Goal: Task Accomplishment & Management: Complete application form

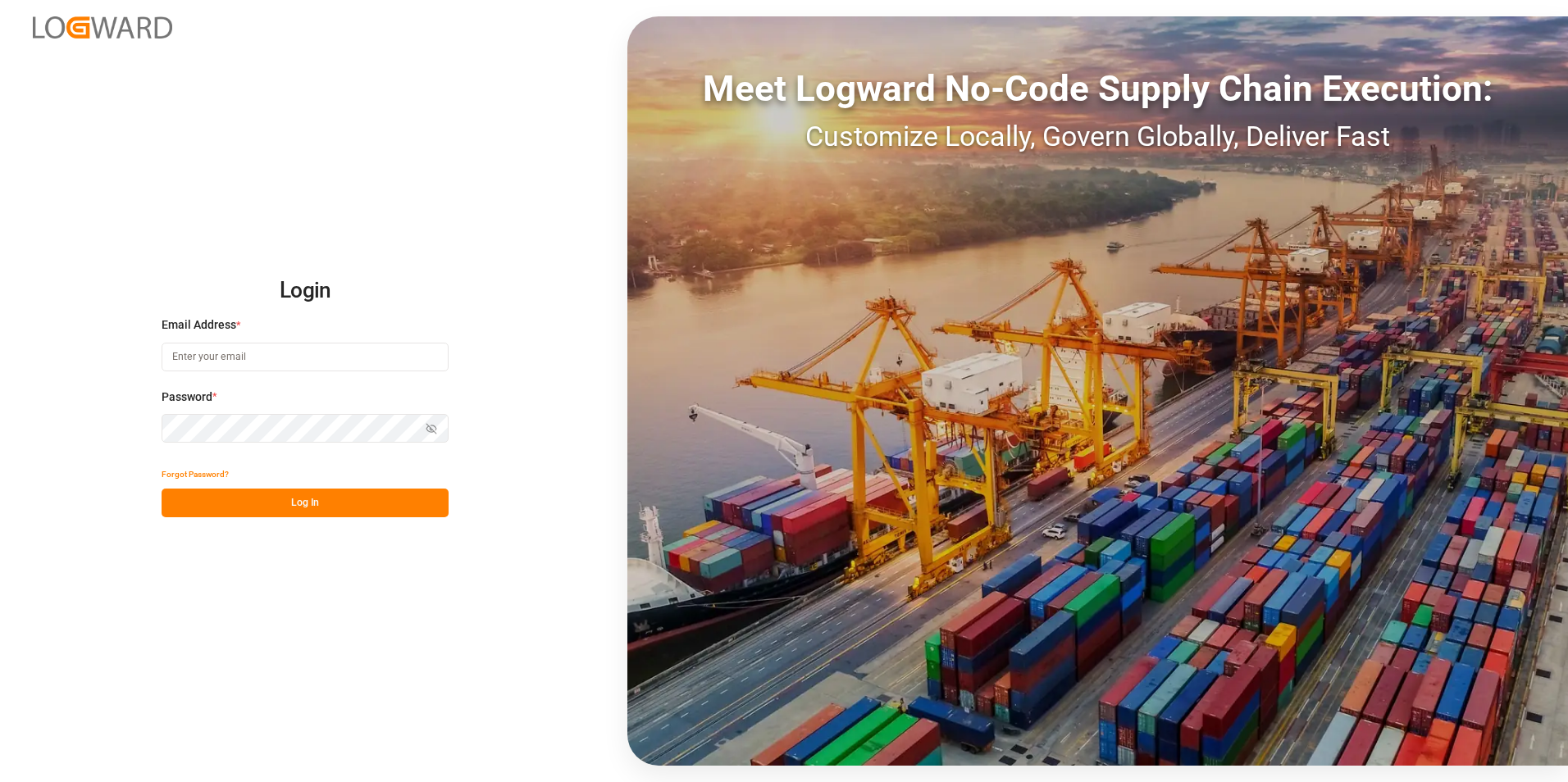
type input "erika.rordaz@stepan.com"
click at [273, 502] on button "Log In" at bounding box center [305, 503] width 287 height 28
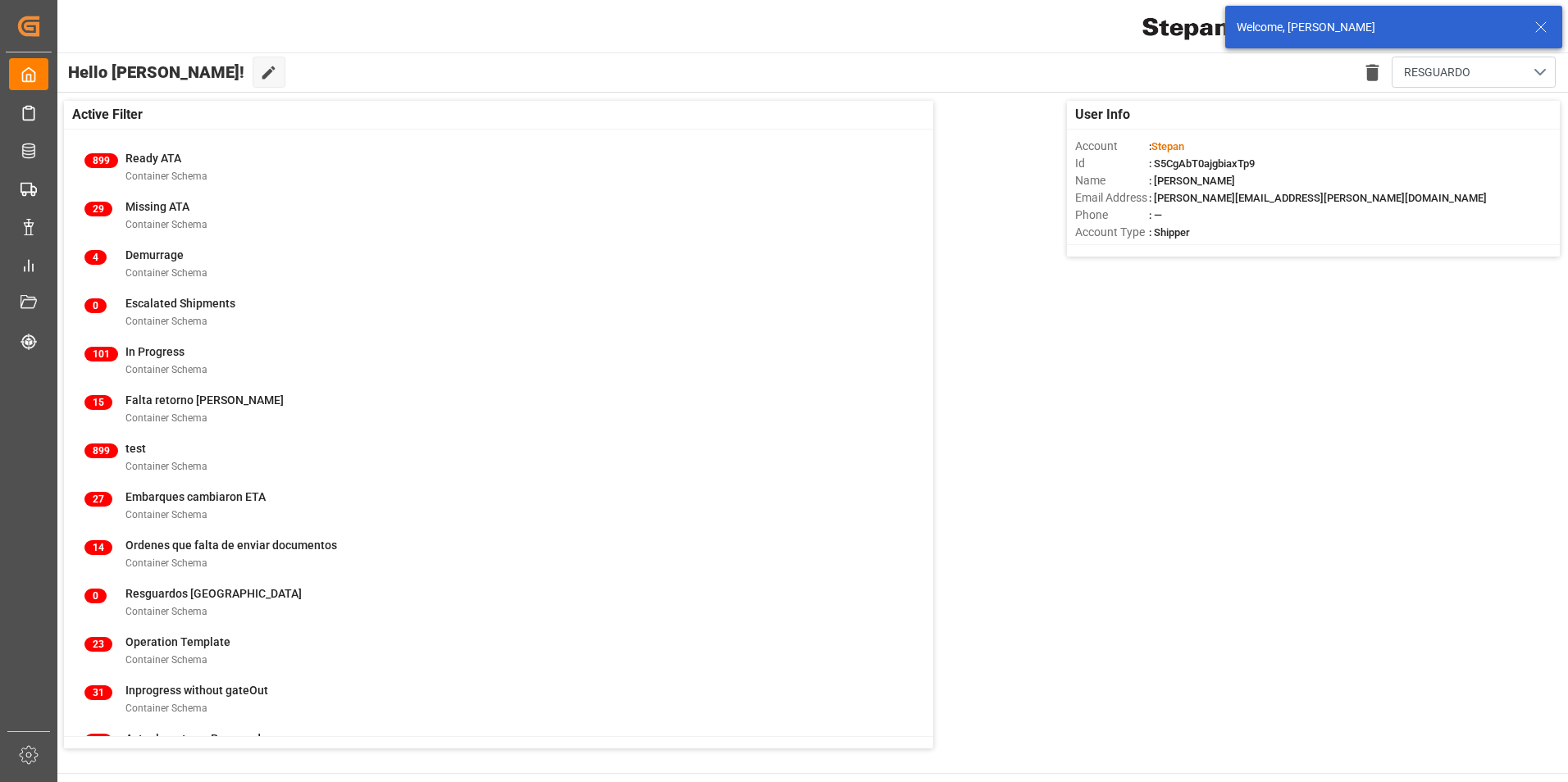
click at [1542, 26] on line at bounding box center [1540, 27] width 10 height 10
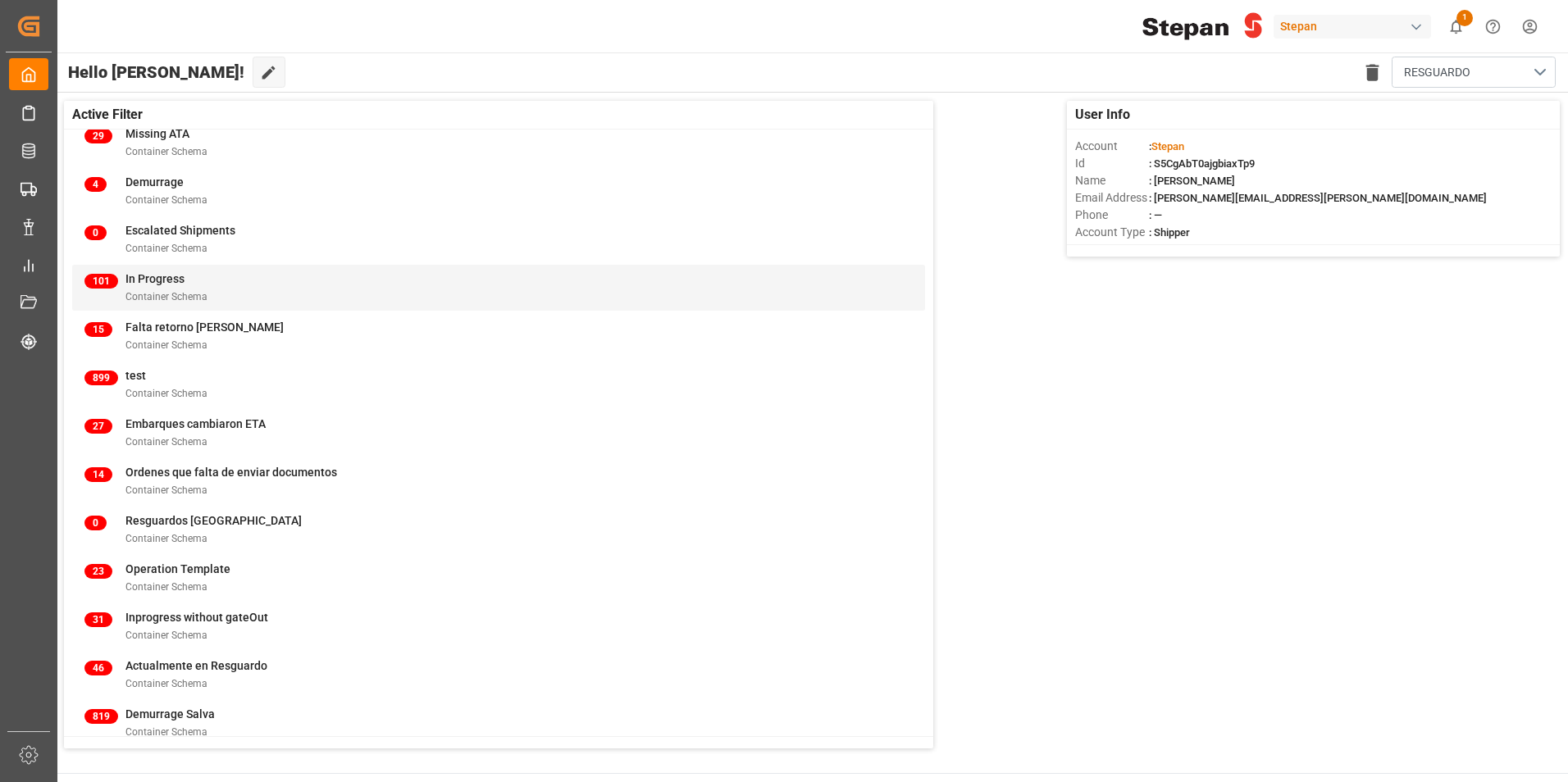
scroll to position [164, 0]
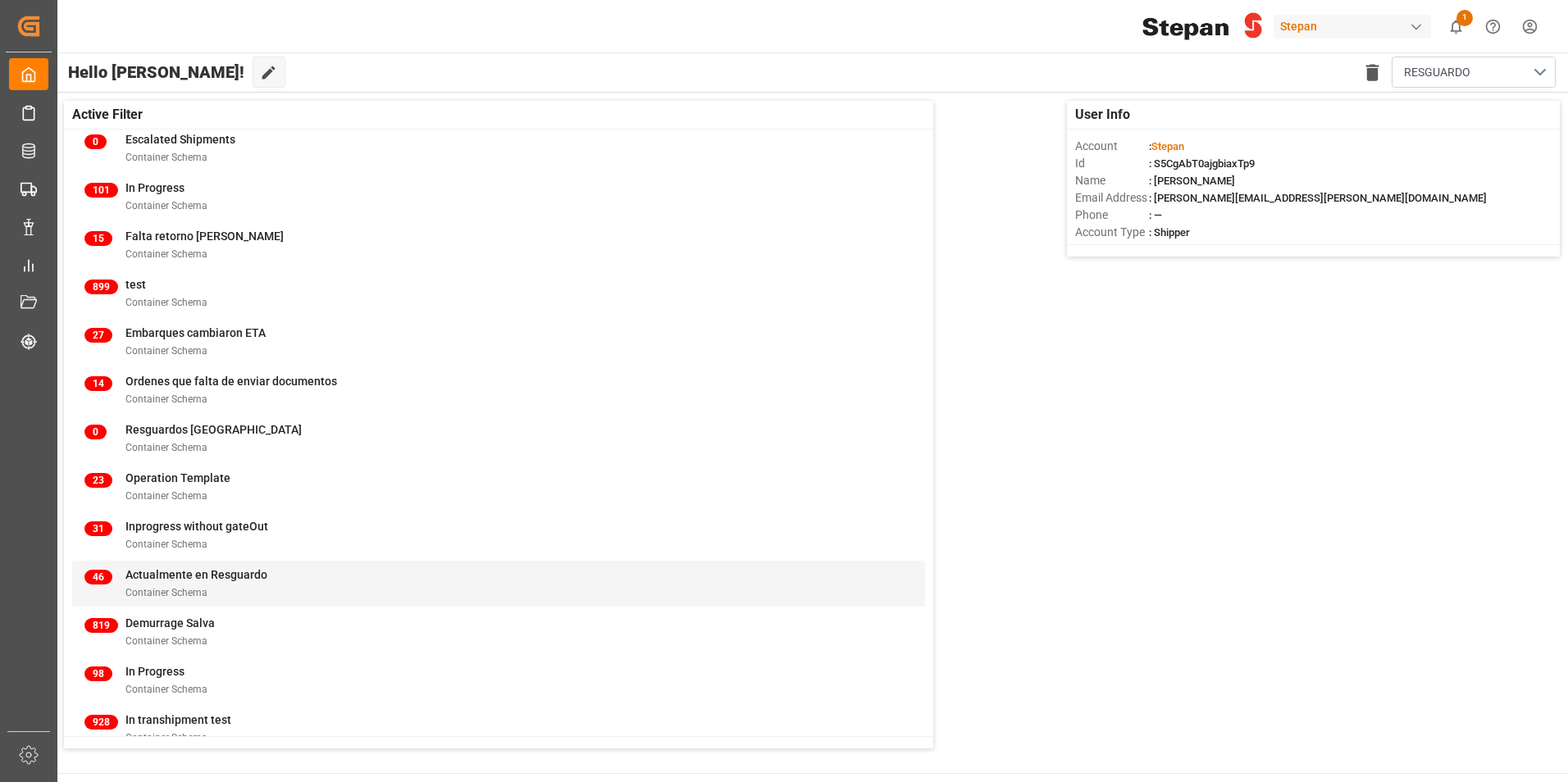
click at [208, 581] on span "Actualmente en Resguardo" at bounding box center [196, 575] width 141 height 13
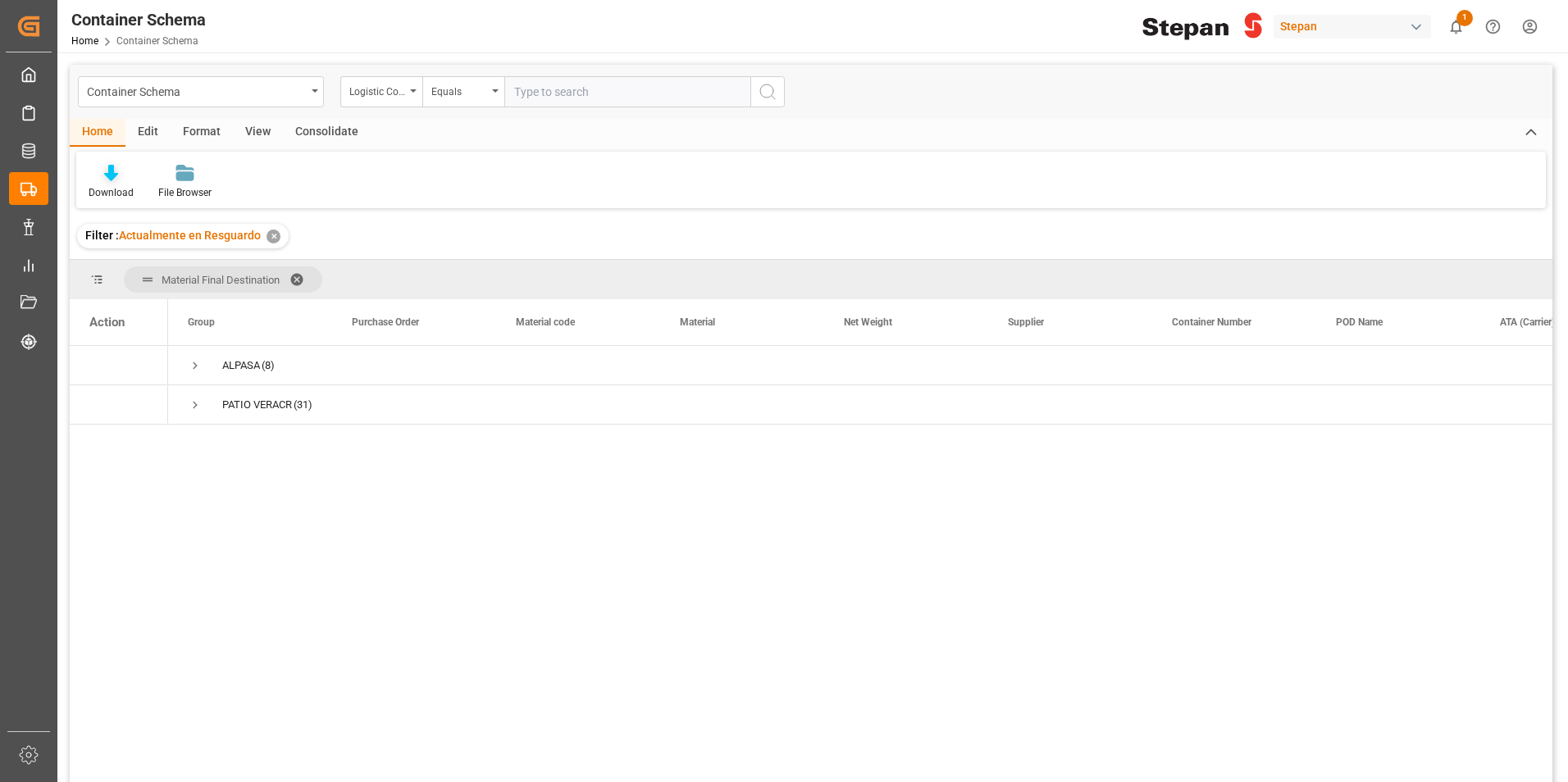
click at [109, 185] on div "Download" at bounding box center [111, 192] width 45 height 15
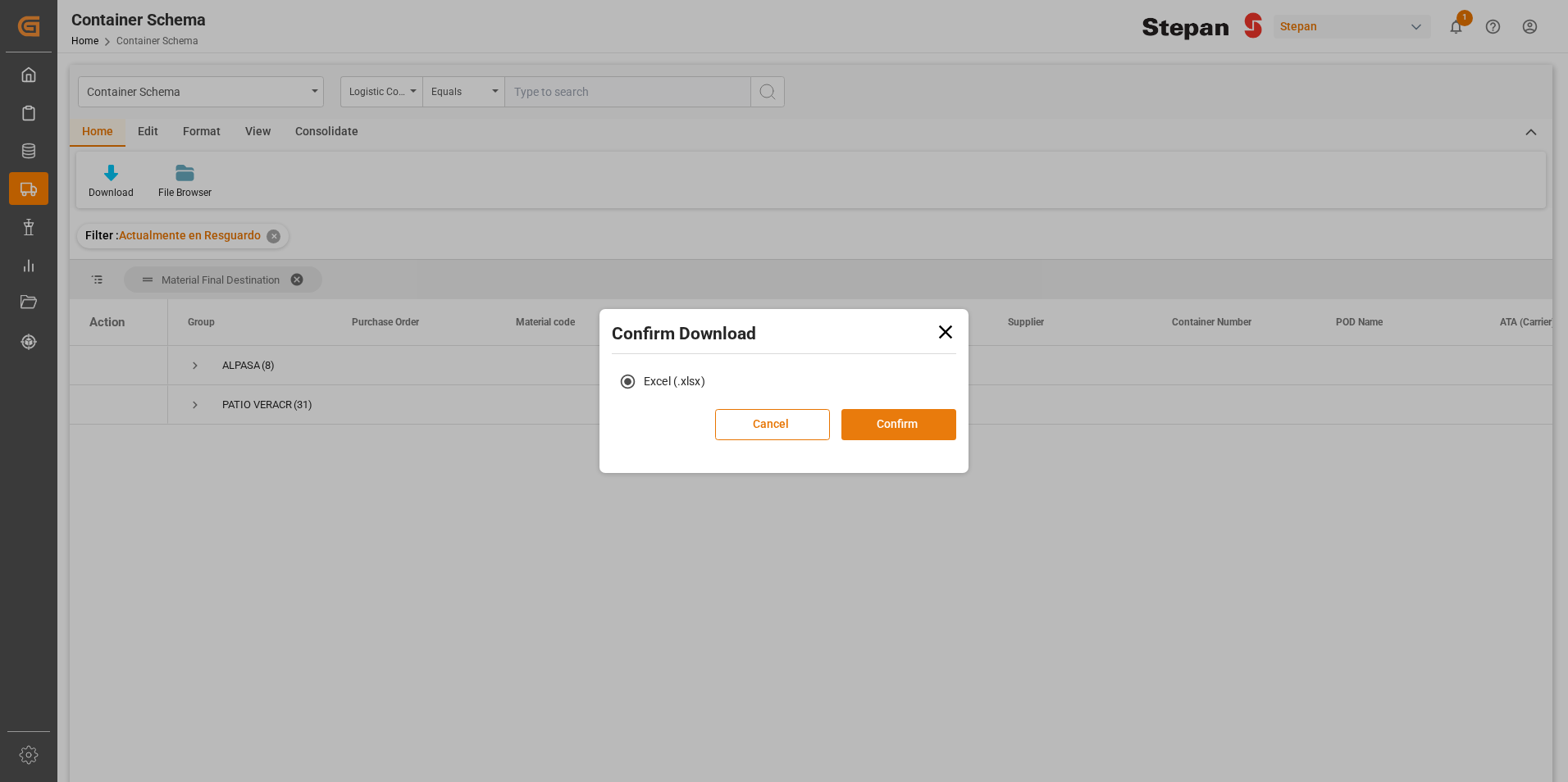
click at [906, 424] on button "Confirm" at bounding box center [899, 424] width 115 height 31
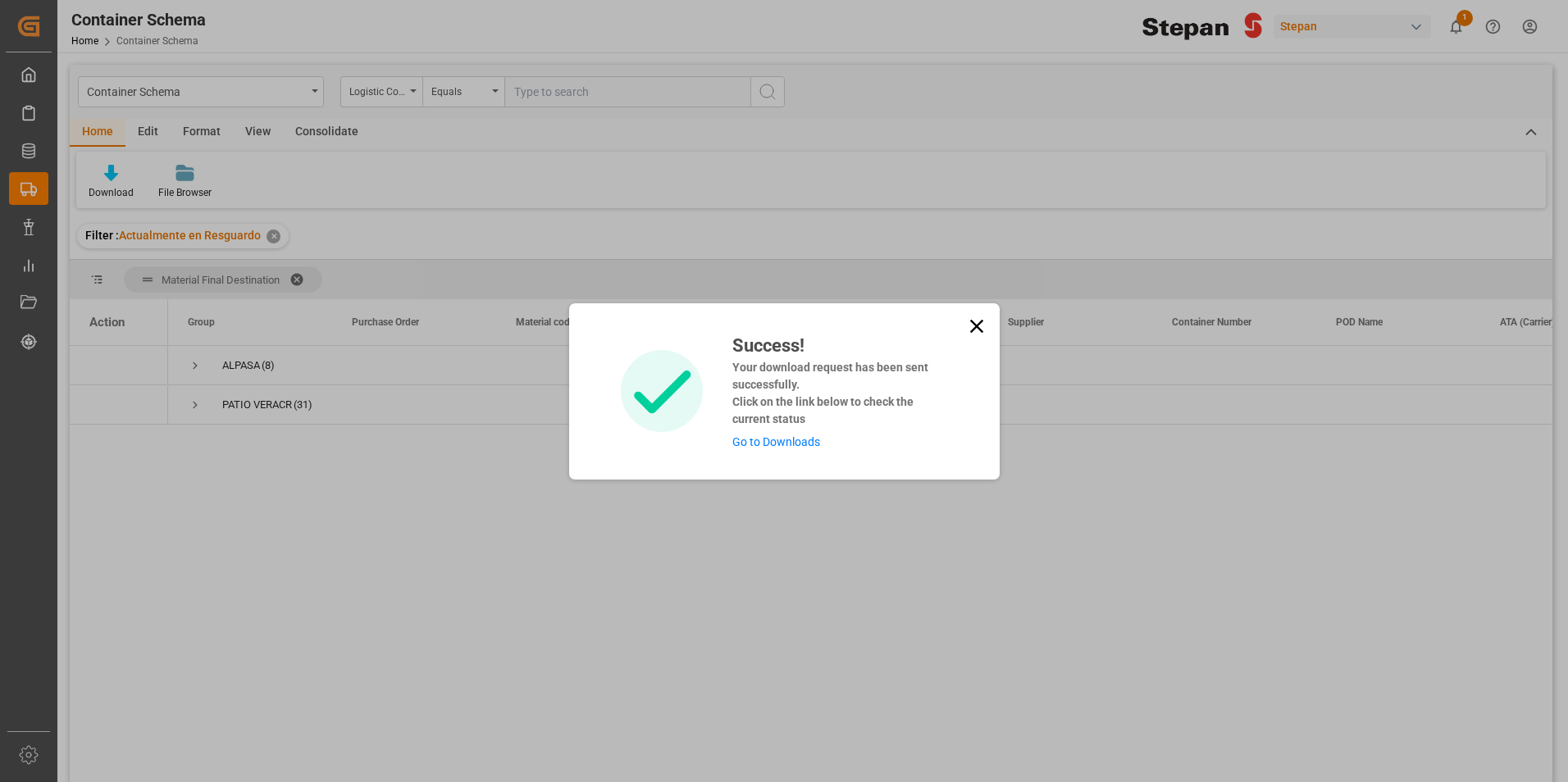
click at [806, 442] on link "Go to Downloads" at bounding box center [776, 441] width 88 height 13
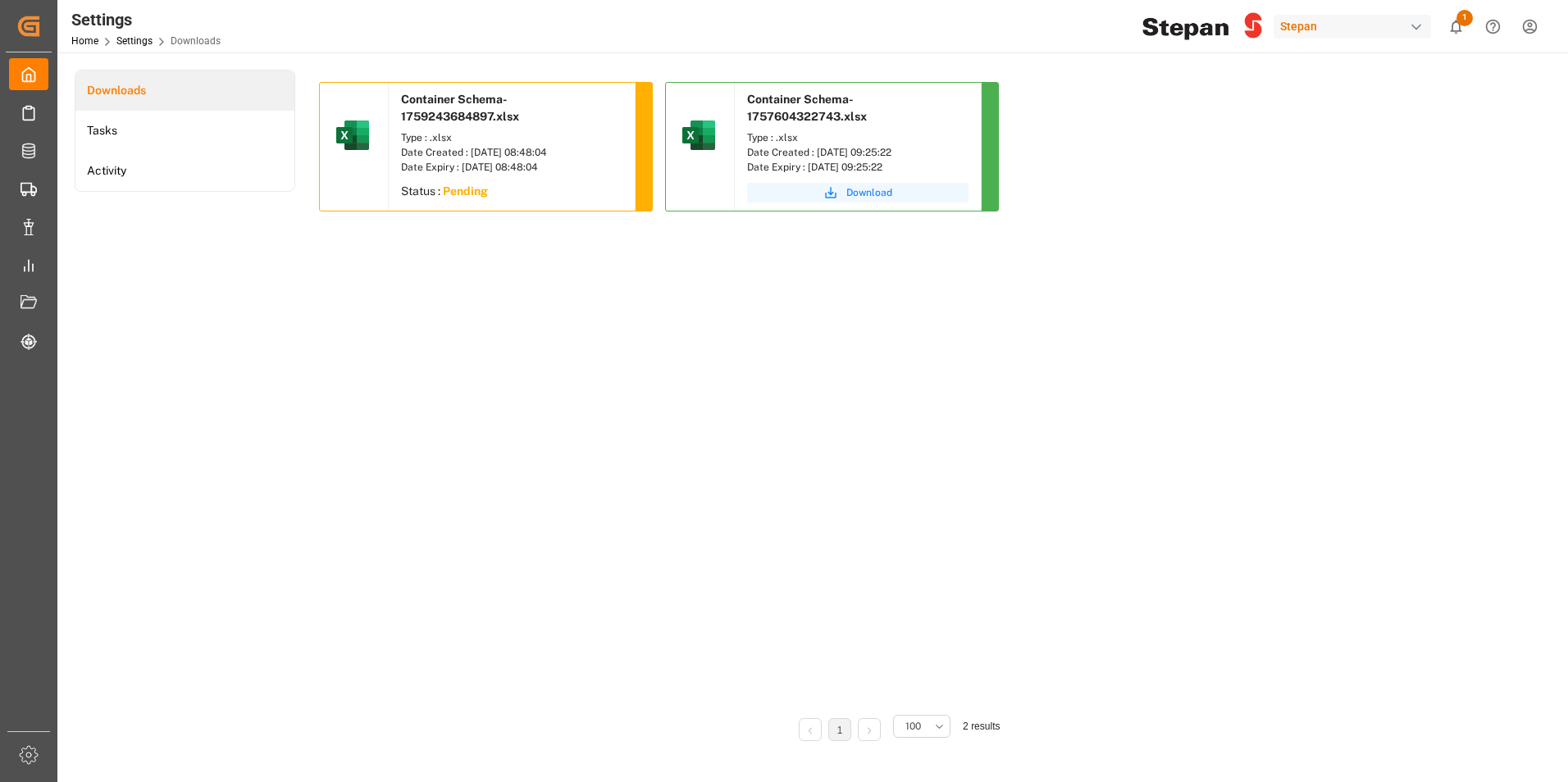
click at [849, 201] on button "Download" at bounding box center [858, 193] width 222 height 20
click at [686, 600] on div "Container Schema-1759243684897.xlsx Type : .xlsx Date Created : 30.09.2025 08:4…" at bounding box center [896, 391] width 1154 height 618
click at [469, 109] on div "Container Schema-1759243684897.xlsx" at bounding box center [512, 104] width 247 height 44
drag, startPoint x: 466, startPoint y: 44, endPoint x: 534, endPoint y: 193, distance: 163.8
click at [534, 193] on span "Download" at bounding box center [523, 192] width 46 height 15
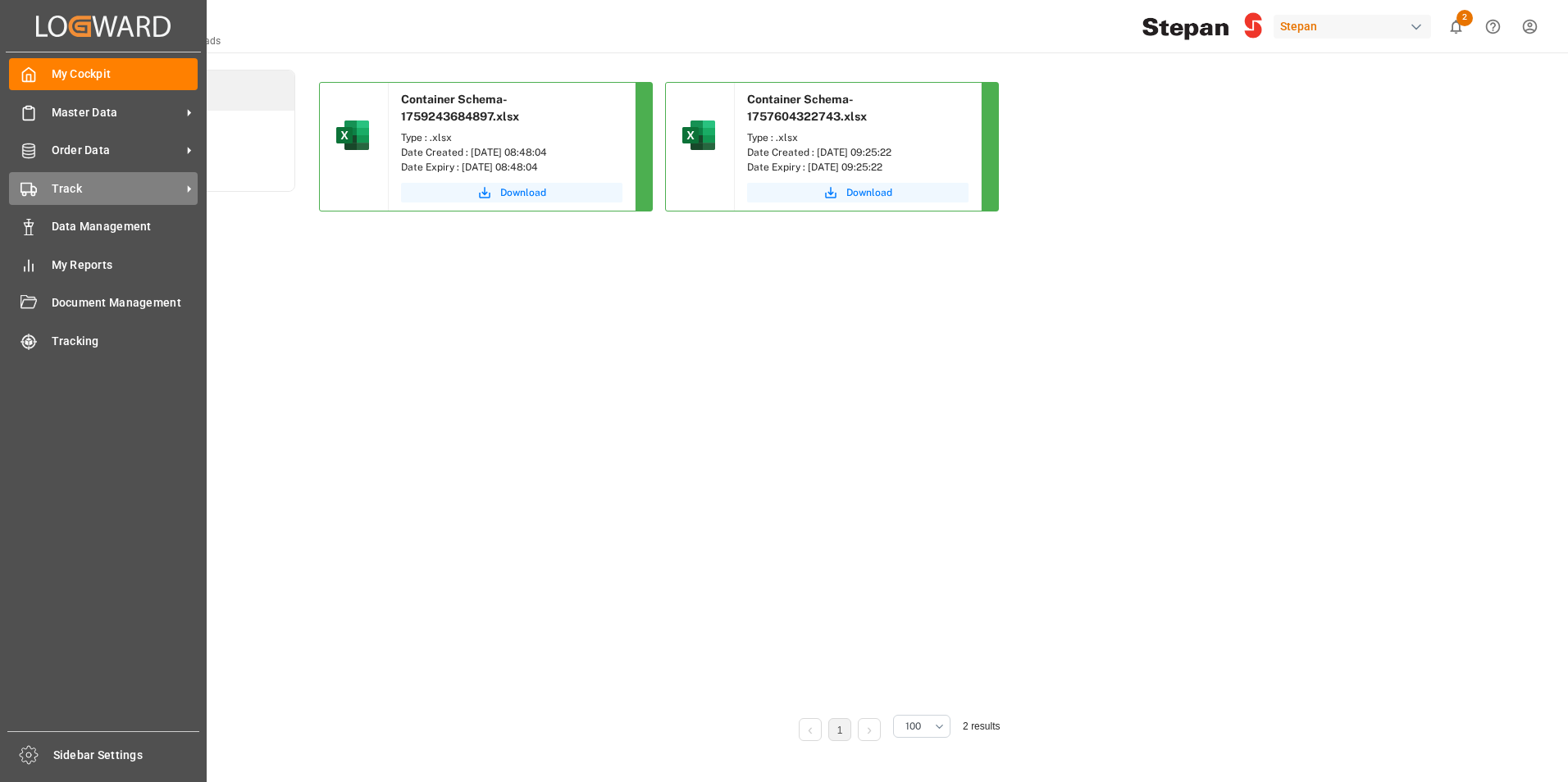
click at [47, 175] on div "Track Track" at bounding box center [103, 189] width 189 height 32
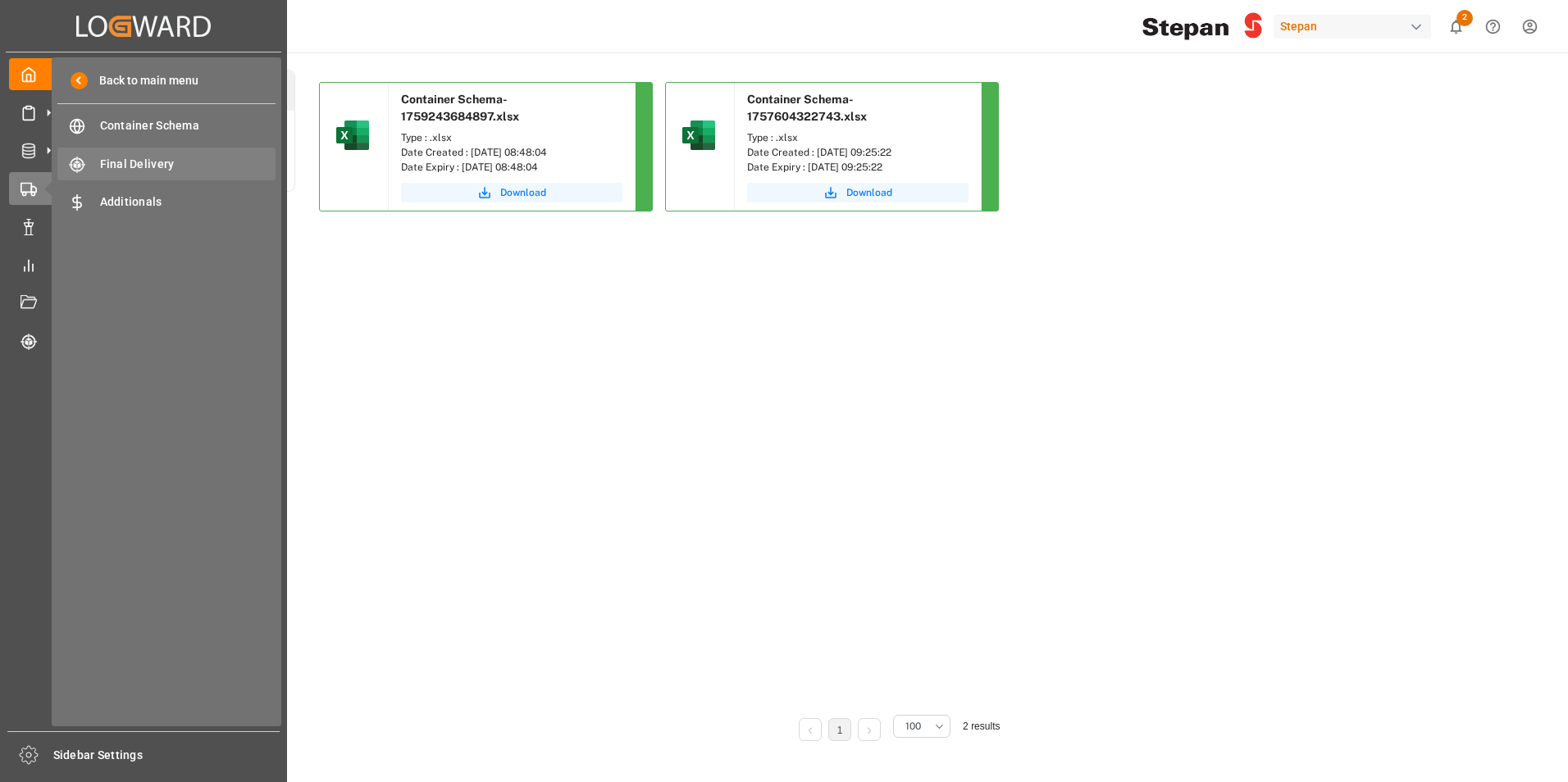
click at [164, 157] on span "Final Delivery" at bounding box center [188, 164] width 176 height 17
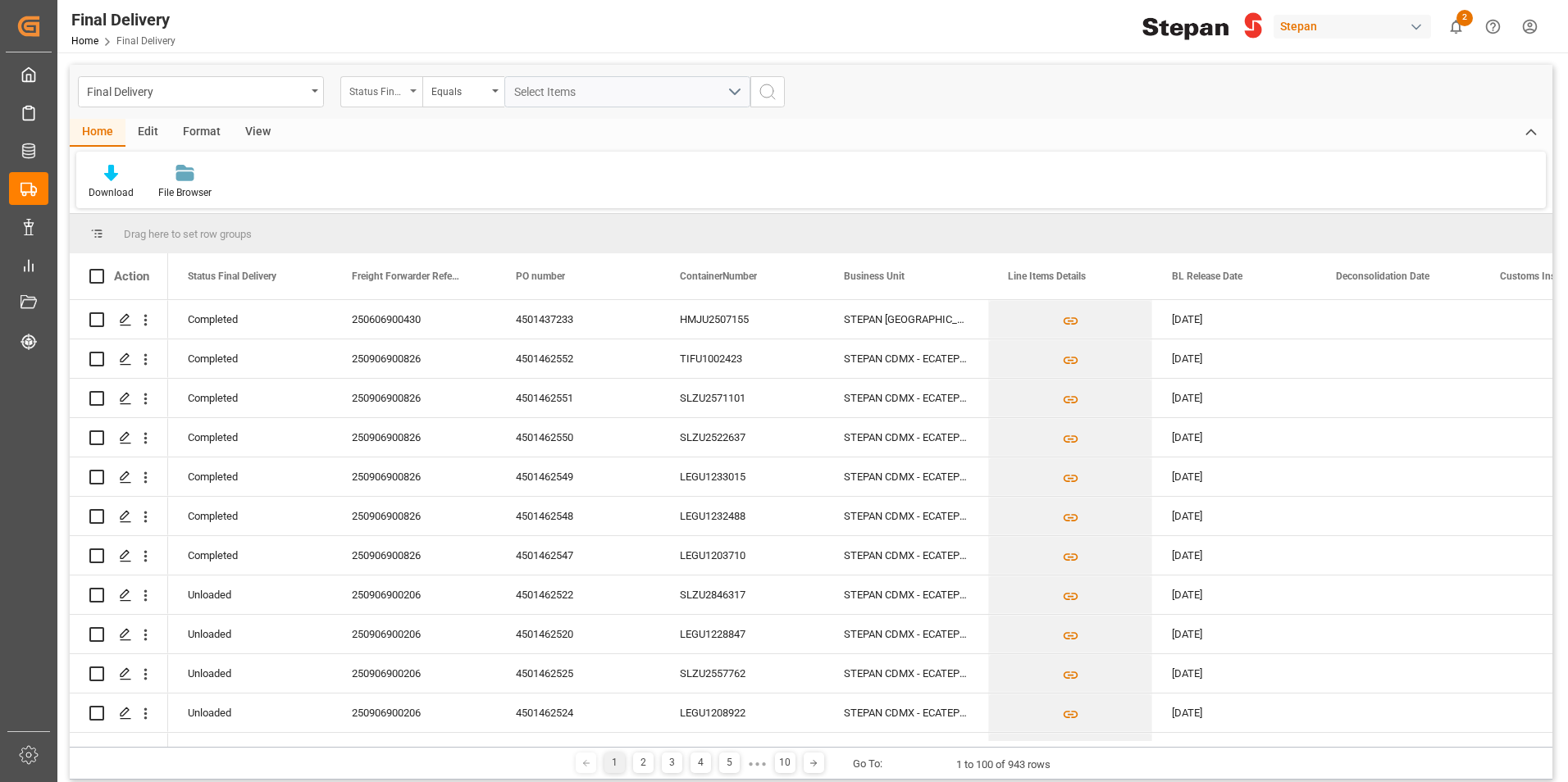
click at [416, 93] on div "Status Final Delivery" at bounding box center [382, 92] width 82 height 31
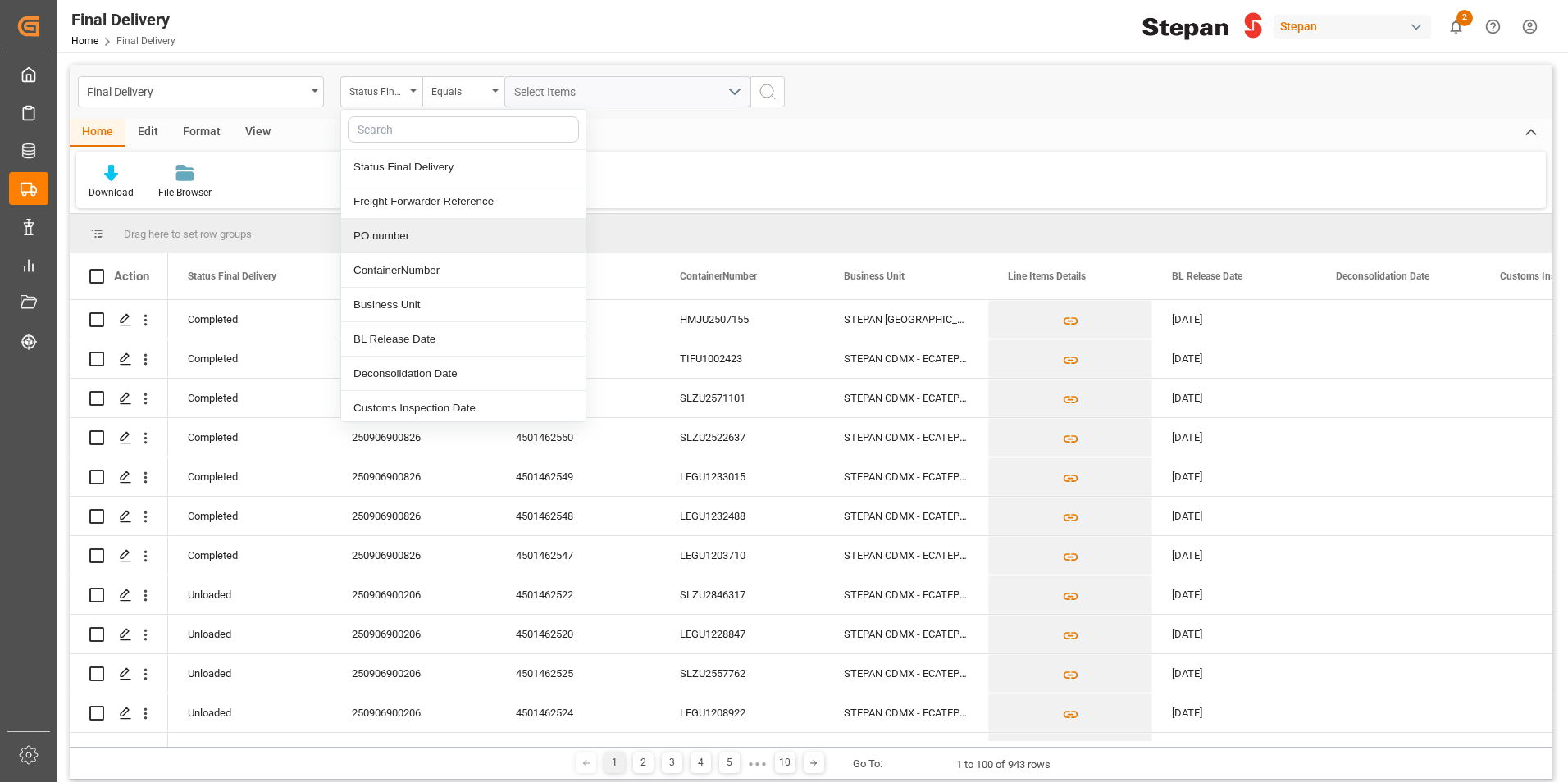
click at [402, 233] on div "PO number" at bounding box center [463, 236] width 245 height 35
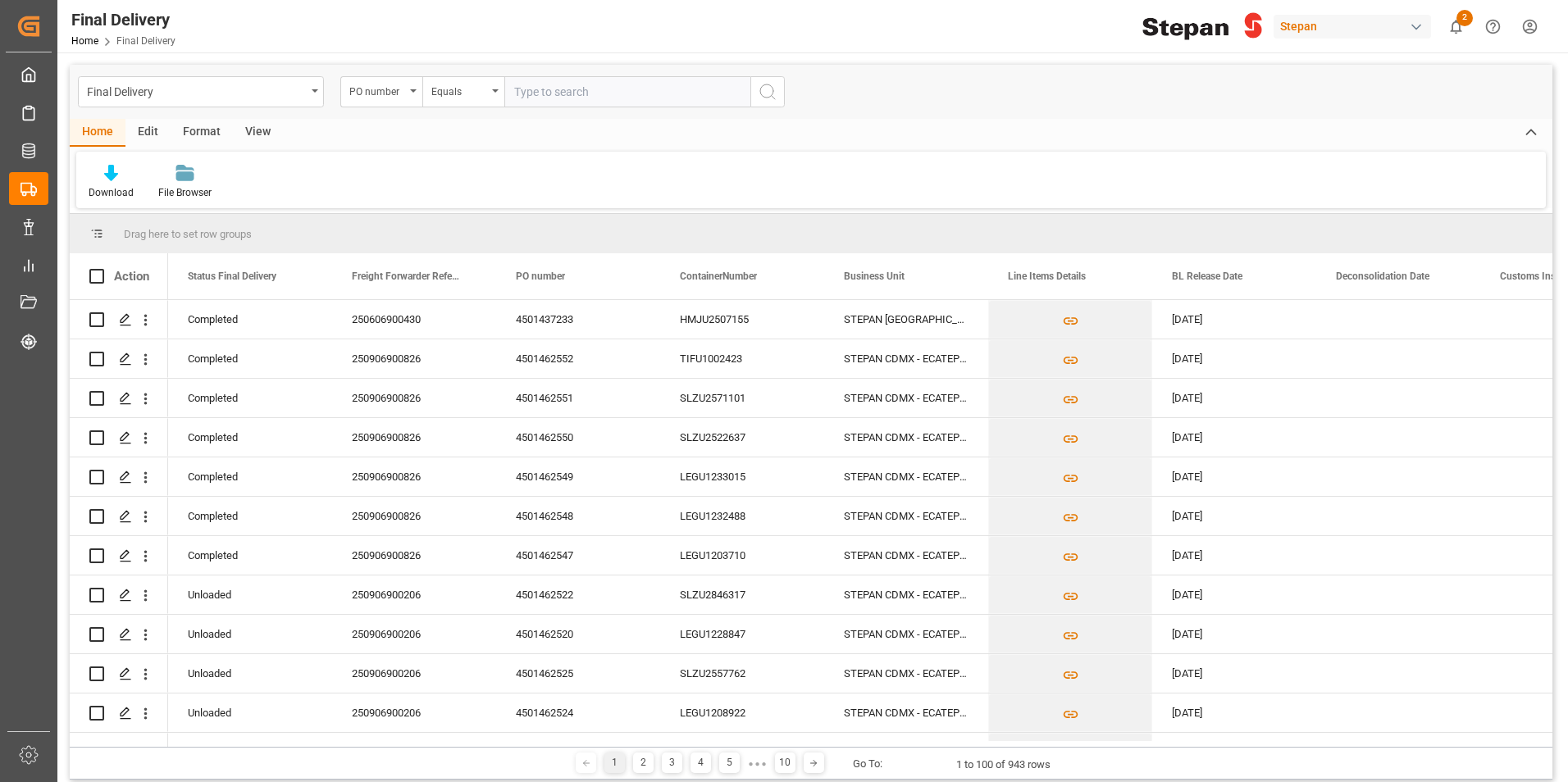
click at [552, 96] on input "text" at bounding box center [627, 92] width 247 height 31
type input "4501471616"
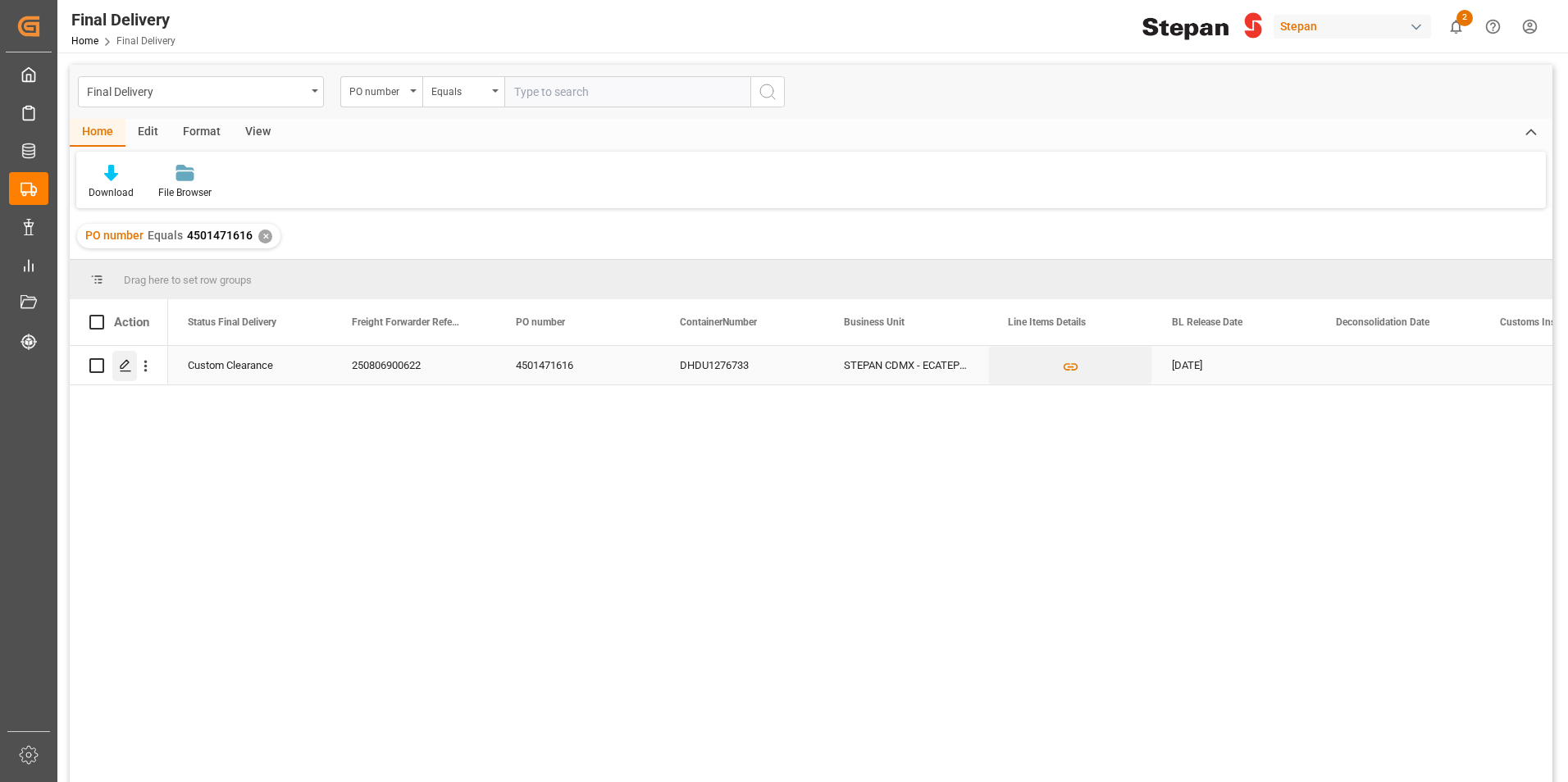
click at [125, 359] on div "Press SPACE to select this row." at bounding box center [125, 366] width 25 height 30
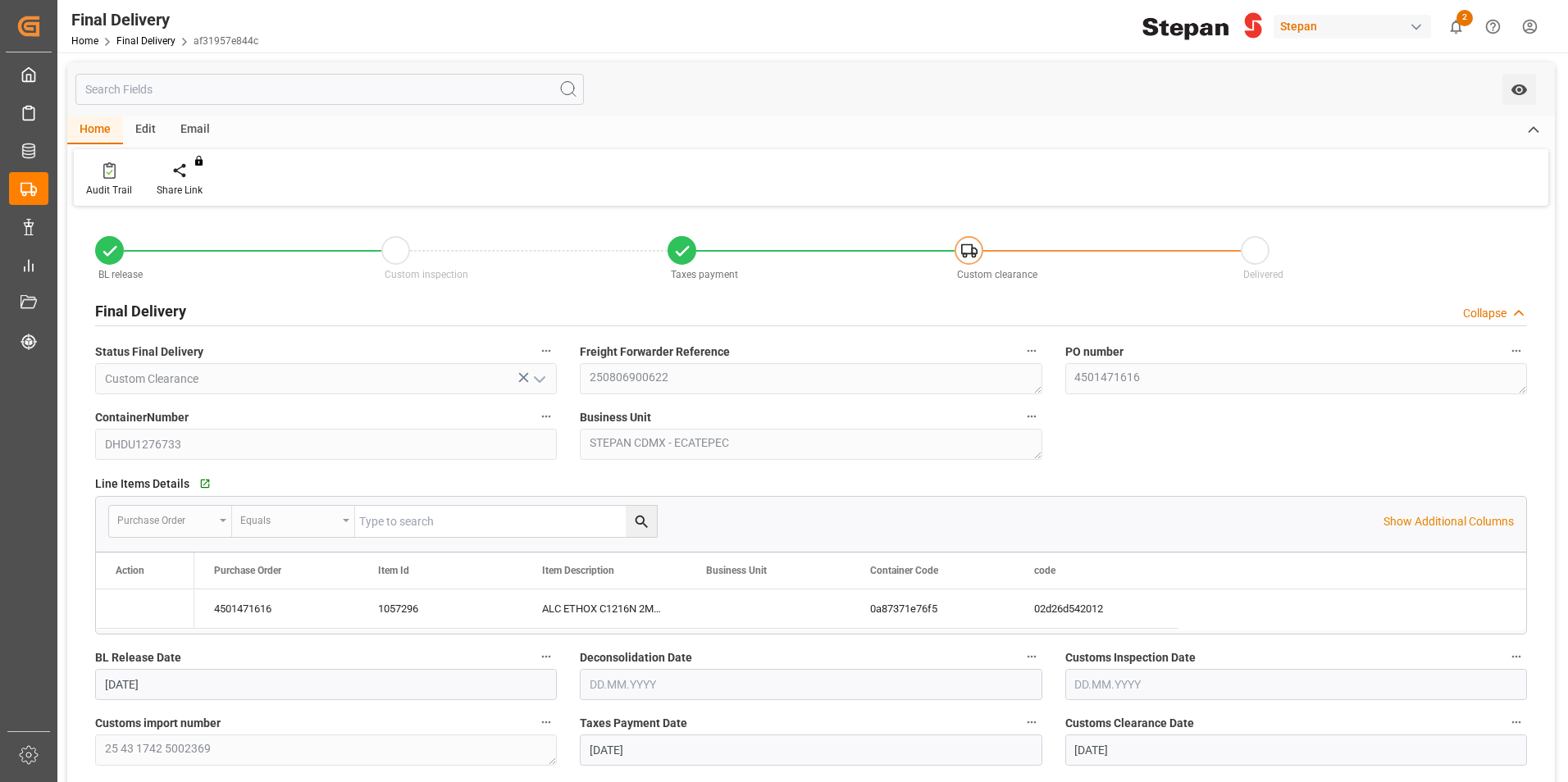
type input "18.08.2025"
type input "21.08.2025"
type input "22.08.2025"
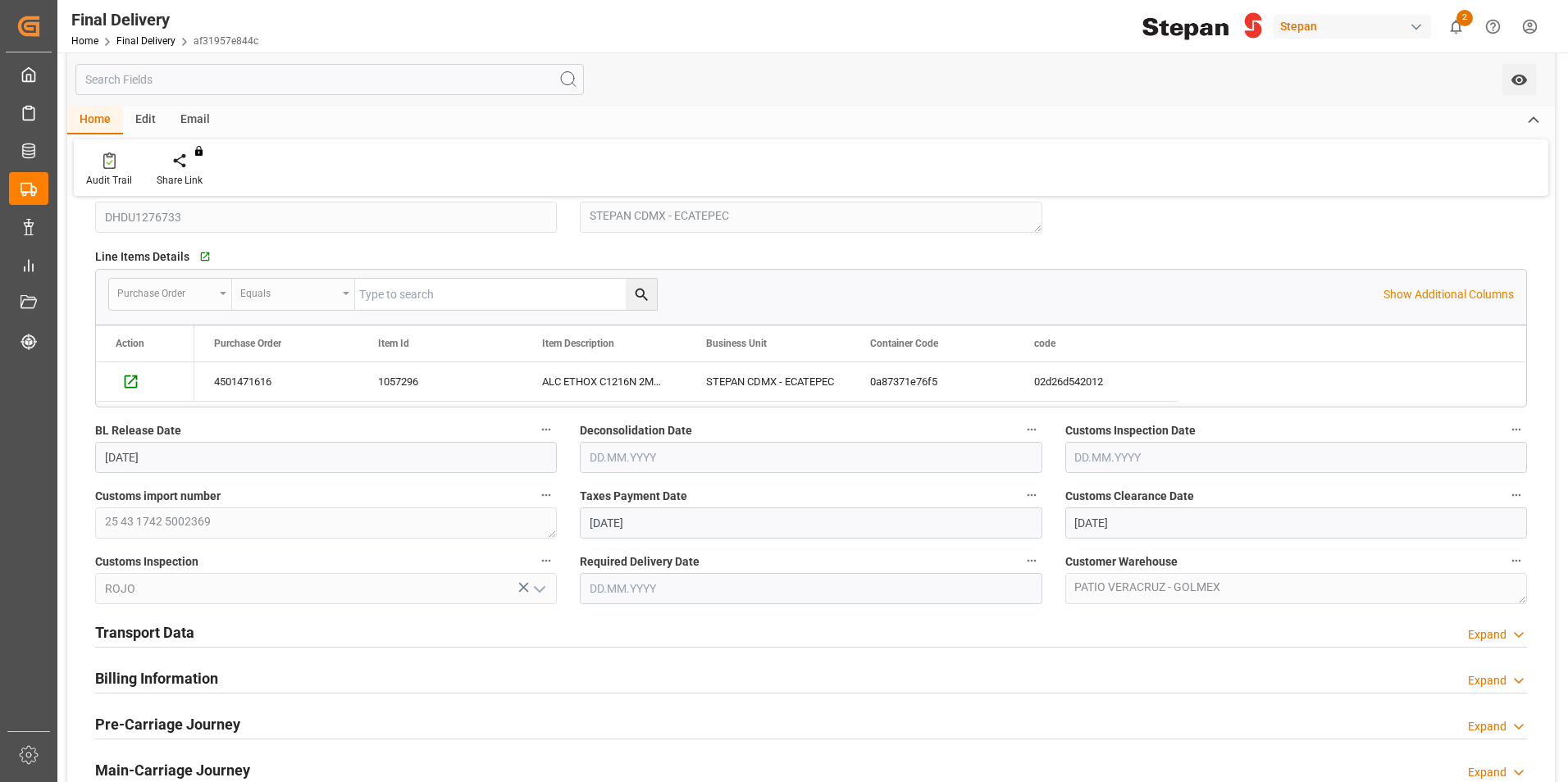
scroll to position [410, 0]
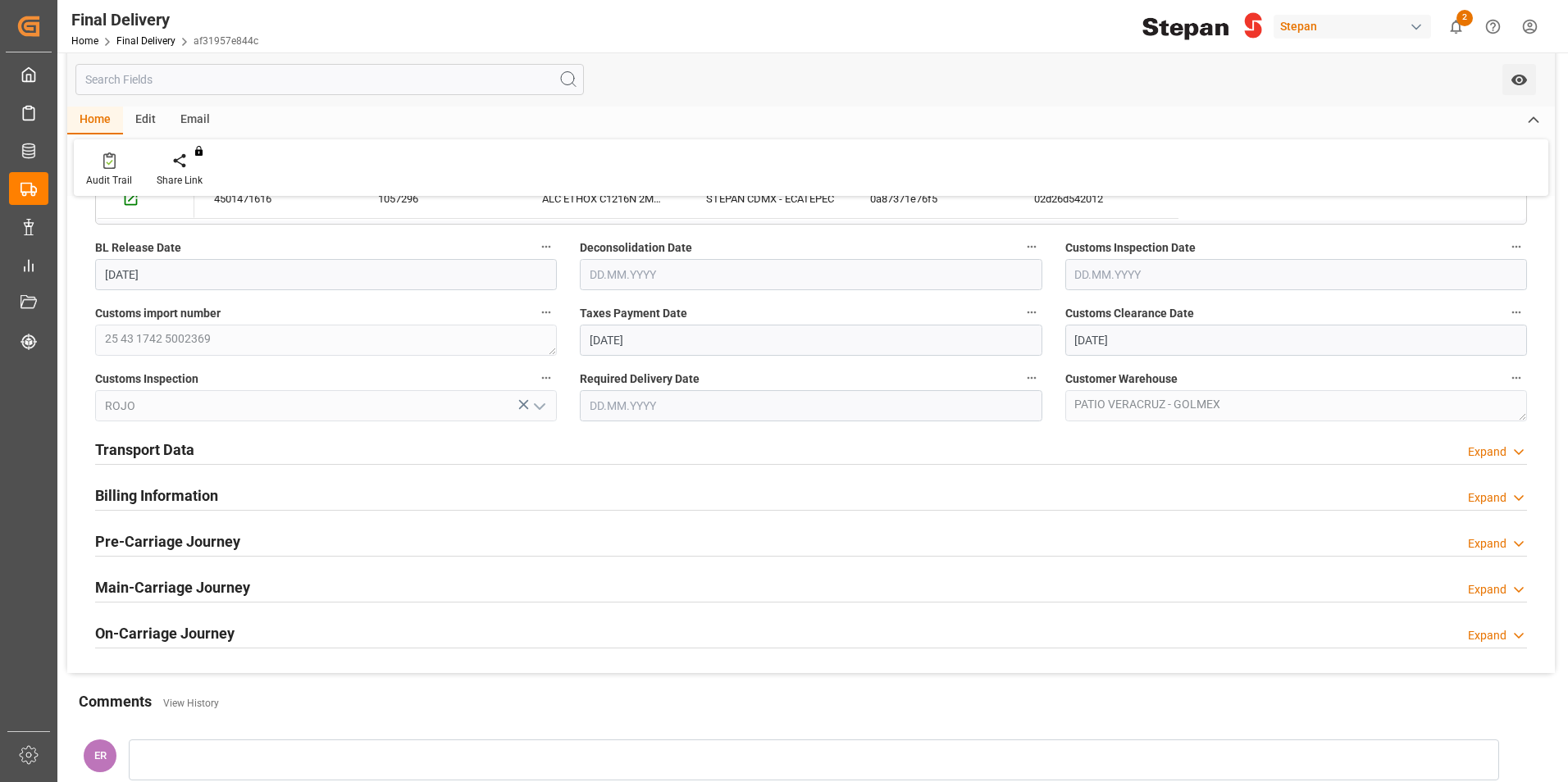
click at [189, 441] on h2 "Transport Data" at bounding box center [145, 449] width 100 height 22
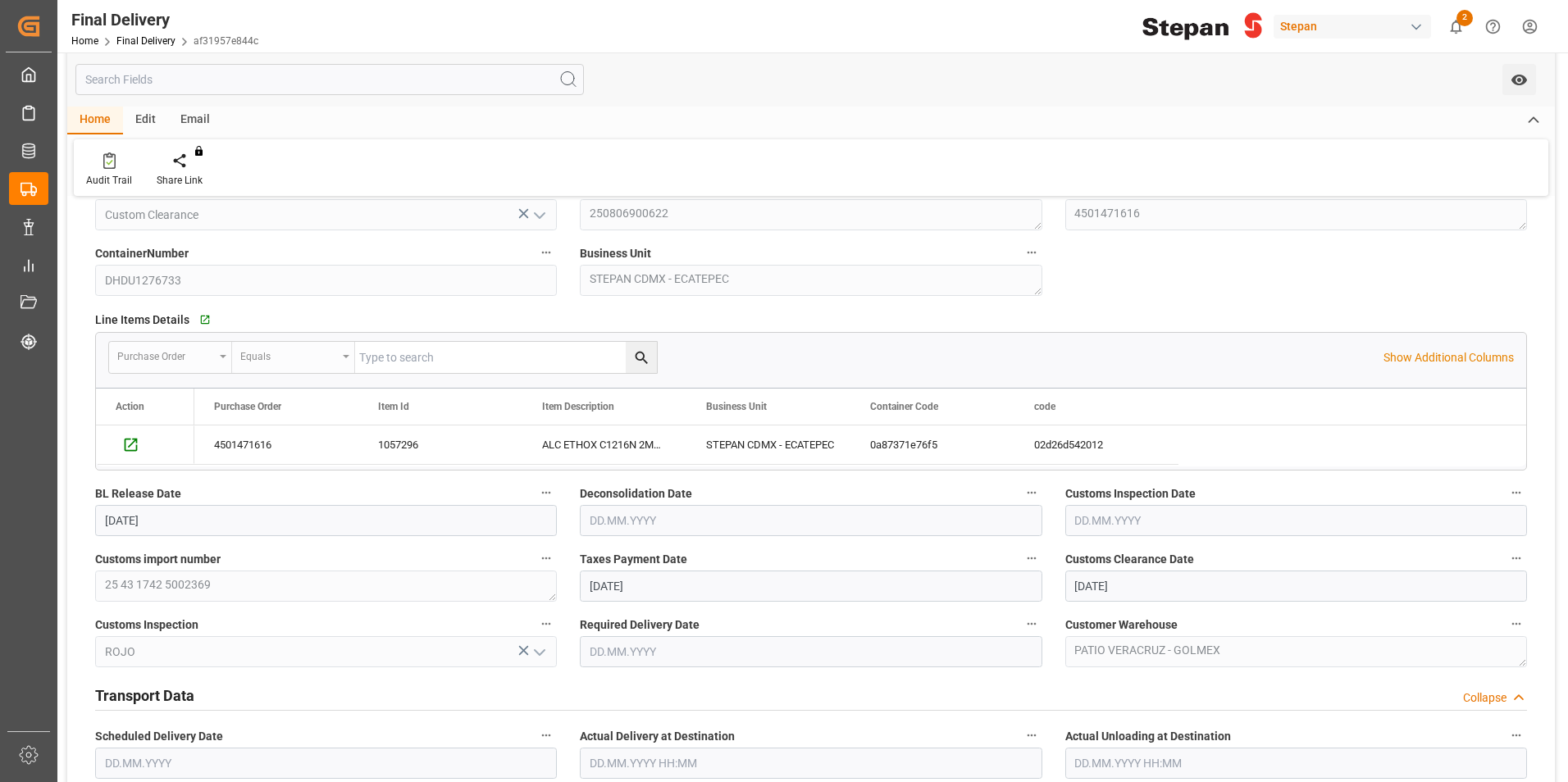
scroll to position [0, 0]
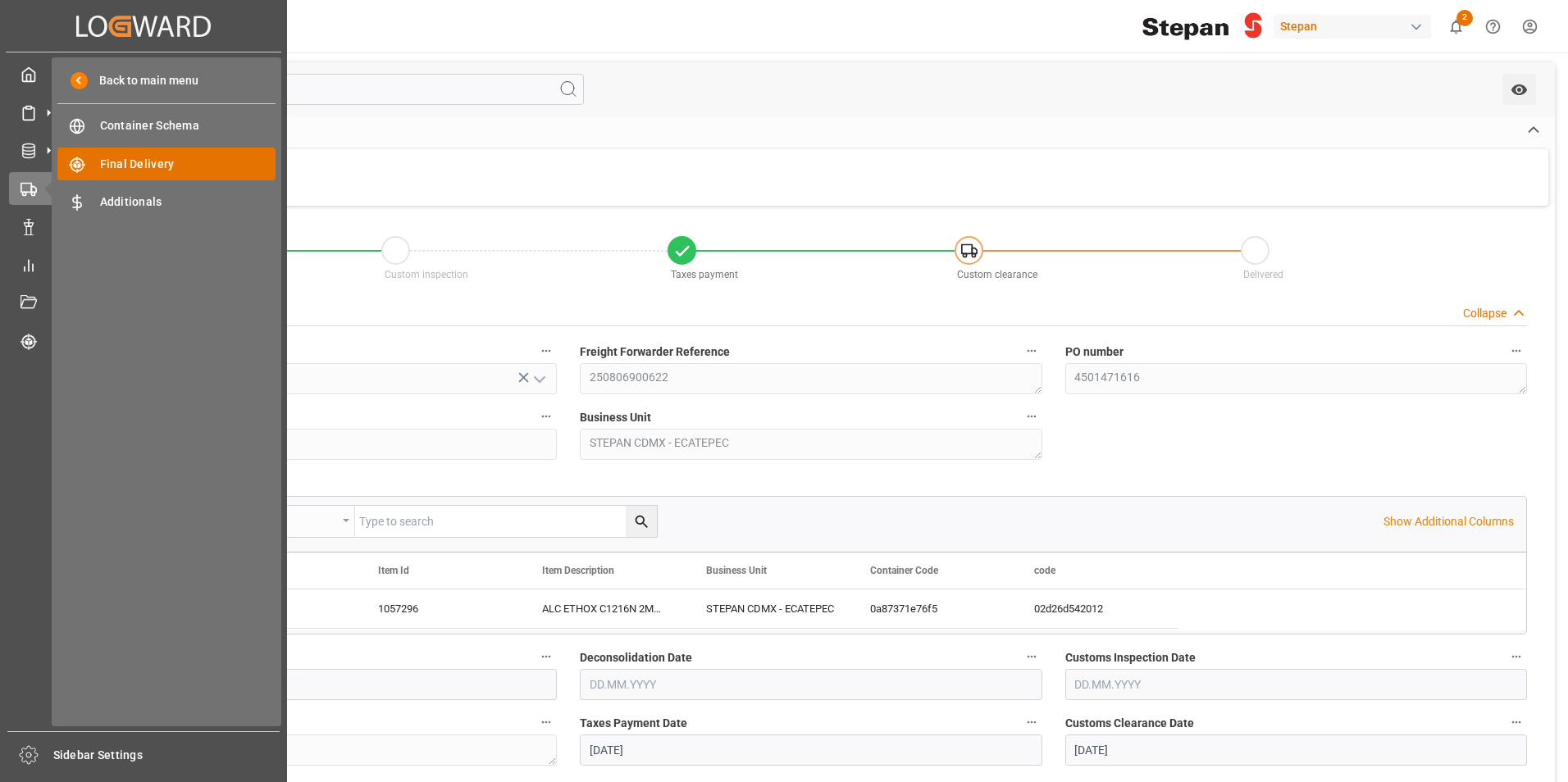
click at [110, 161] on span "Final Delivery" at bounding box center [188, 164] width 176 height 17
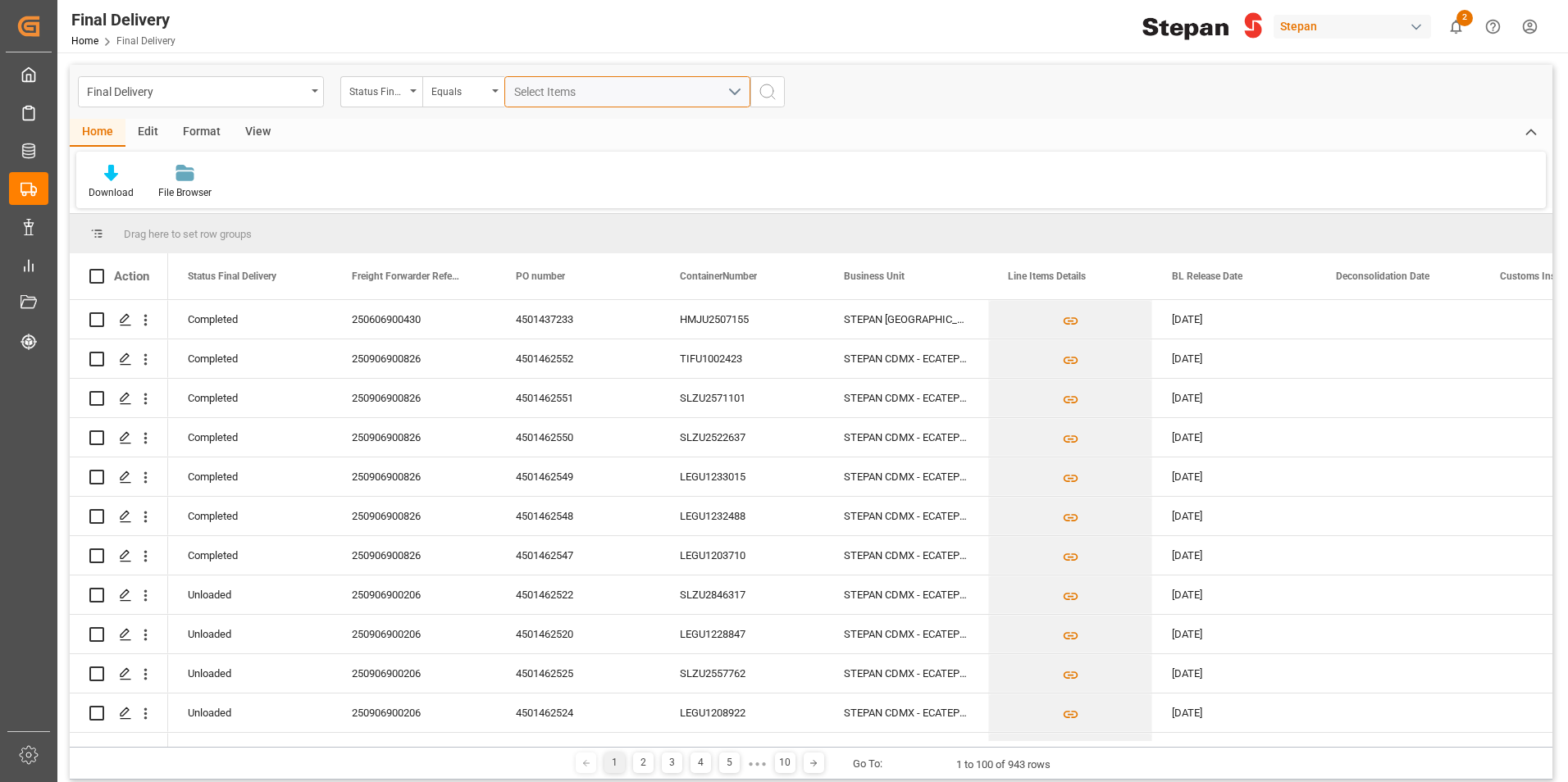
click at [538, 93] on span "Select Items" at bounding box center [549, 92] width 69 height 13
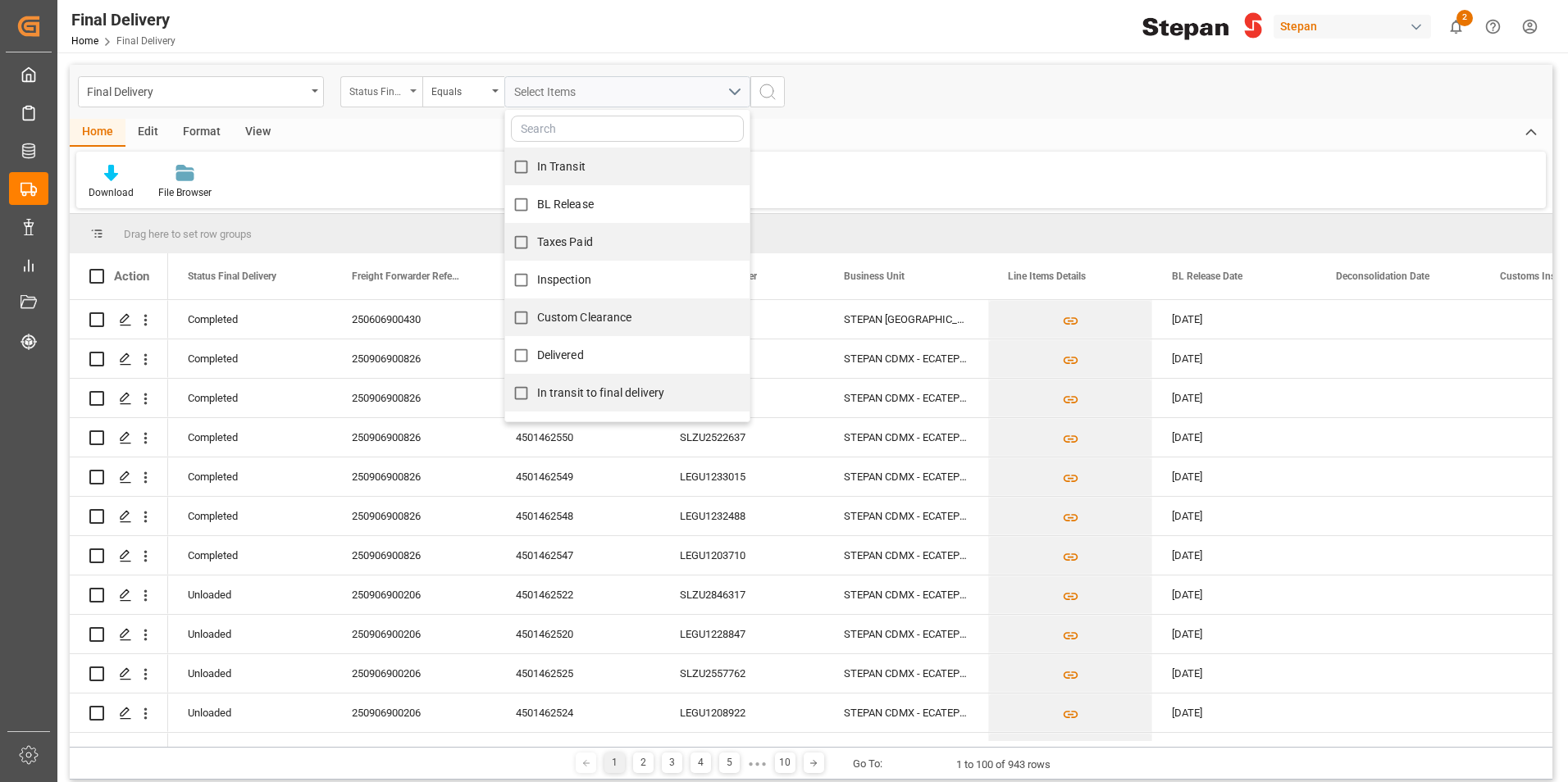
click at [359, 85] on div "Status Final Delivery" at bounding box center [377, 89] width 56 height 19
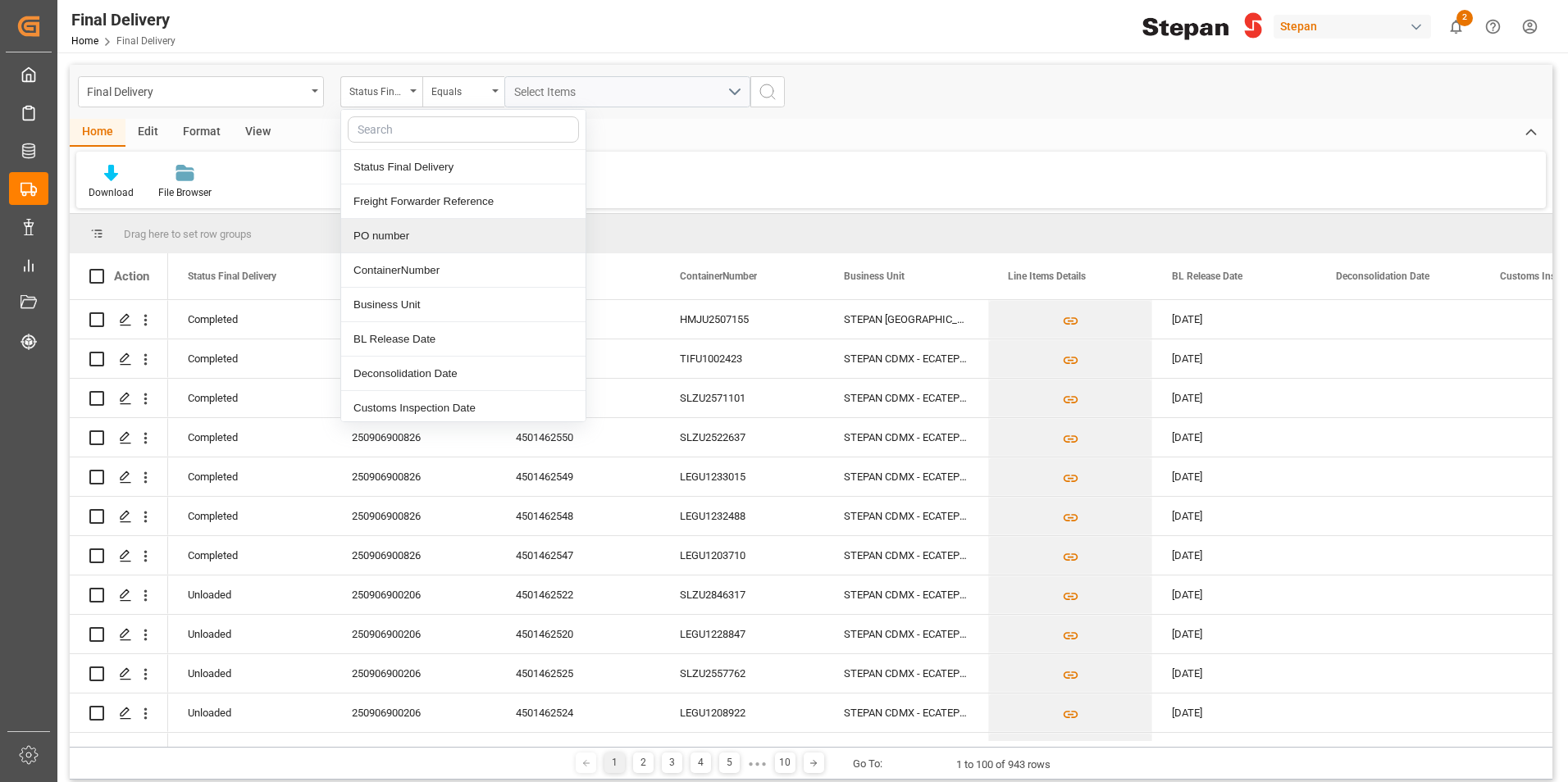
click at [393, 234] on div "PO number" at bounding box center [463, 236] width 245 height 35
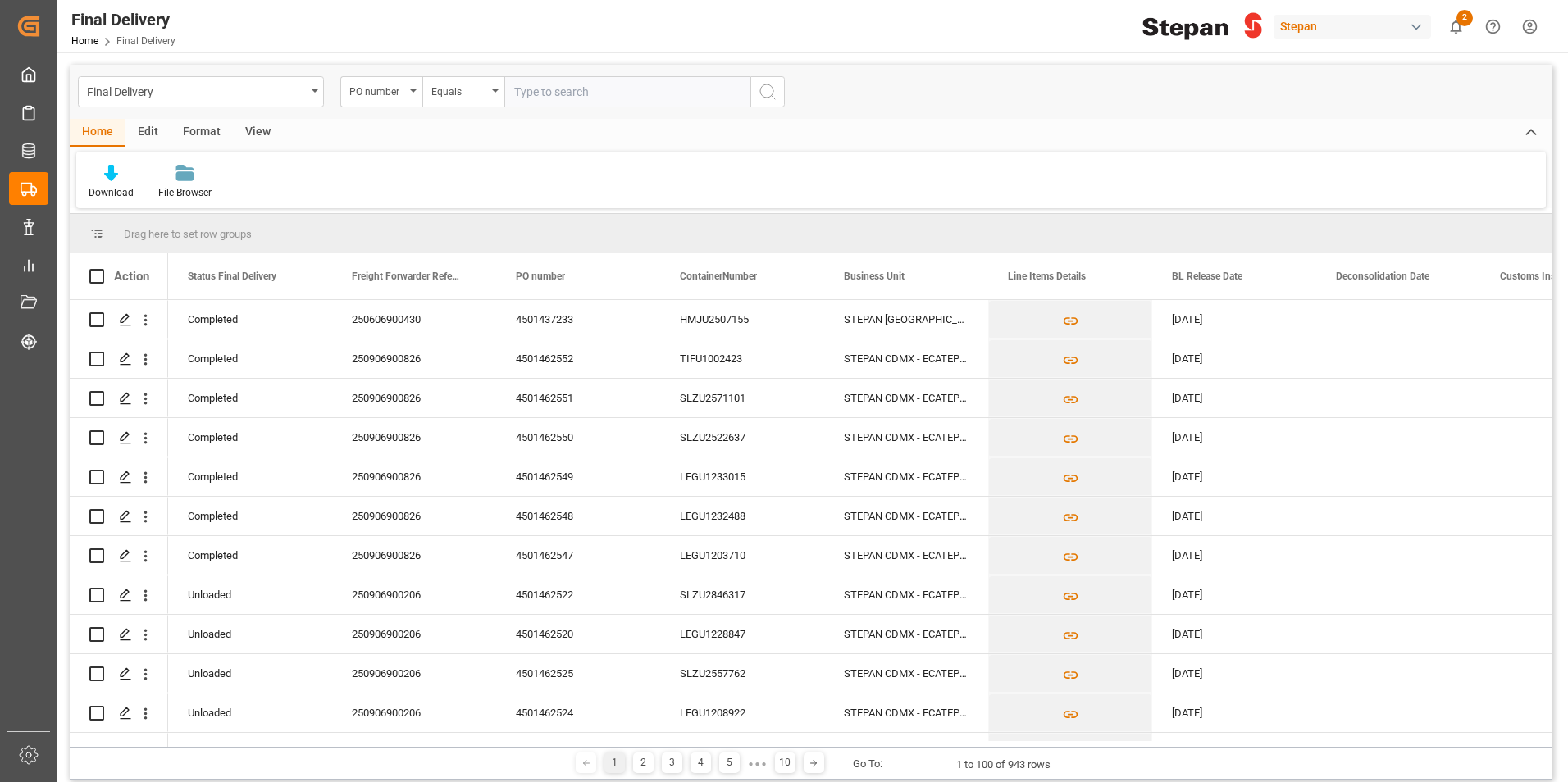
type input "4501462519"
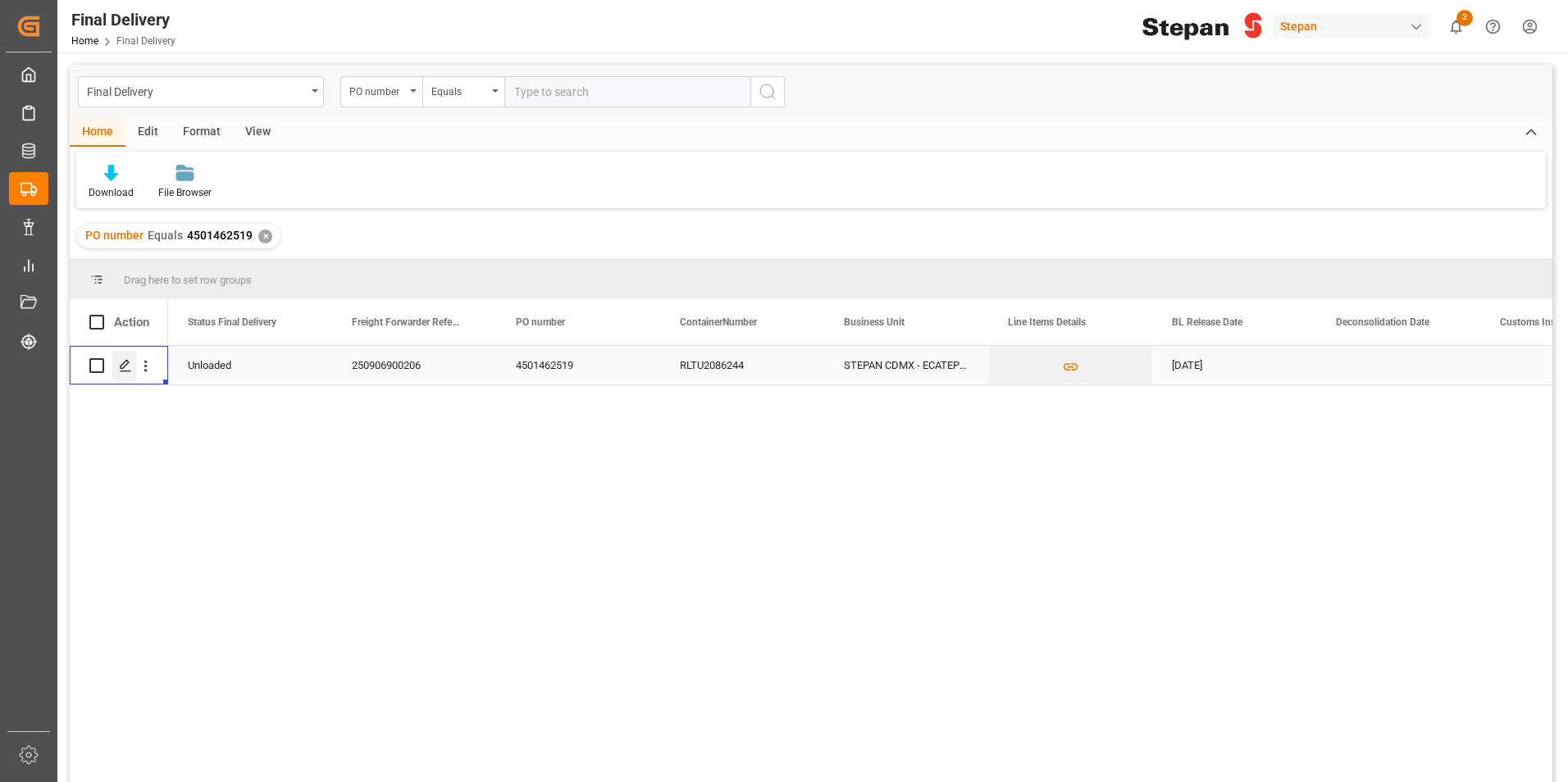
click at [128, 369] on icon "Press SPACE to select this row." at bounding box center [125, 366] width 13 height 13
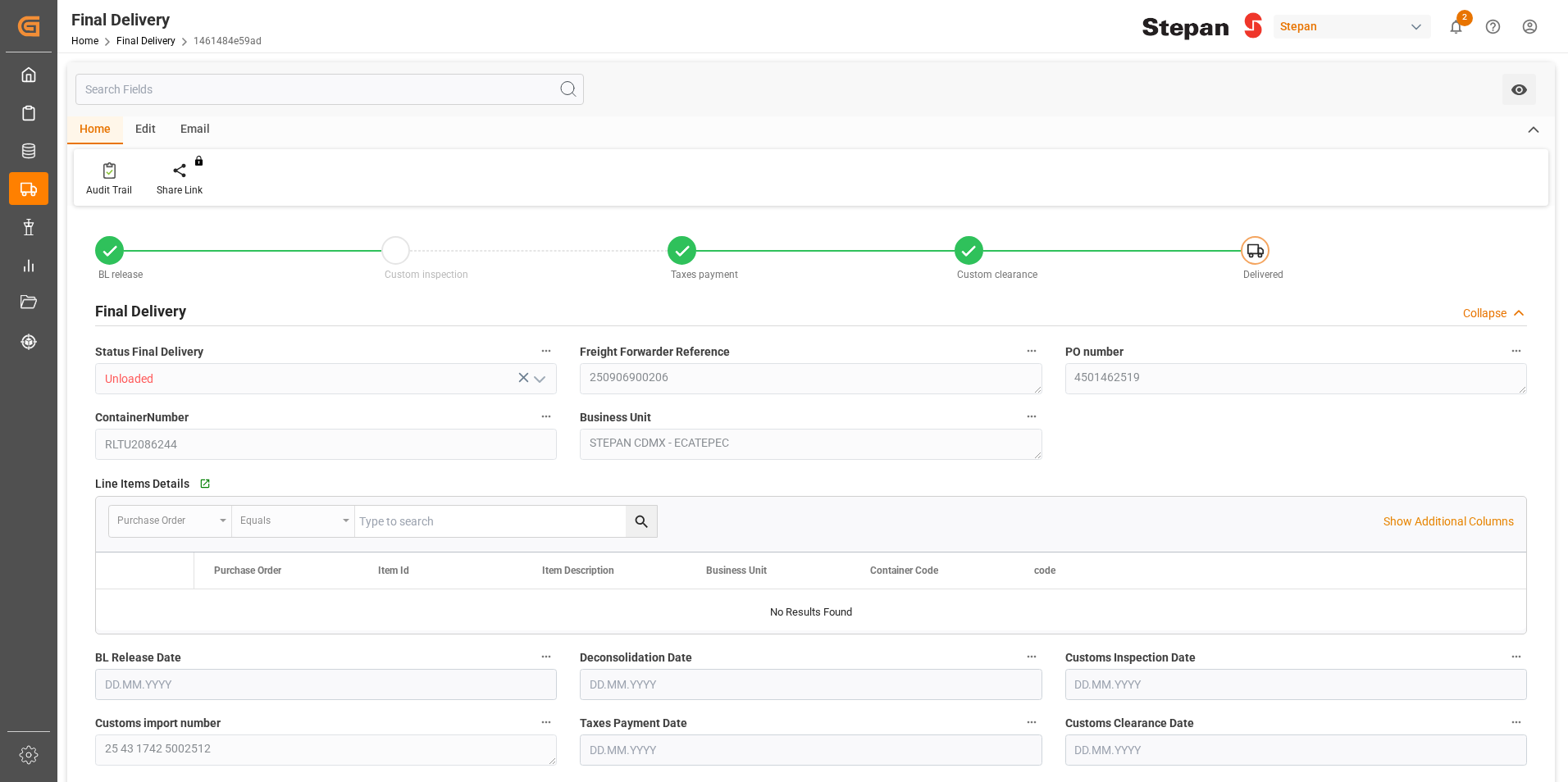
type input "01.09.2025"
type input "02.09.2025"
type input "05.09.2025"
type input "18.09.2025"
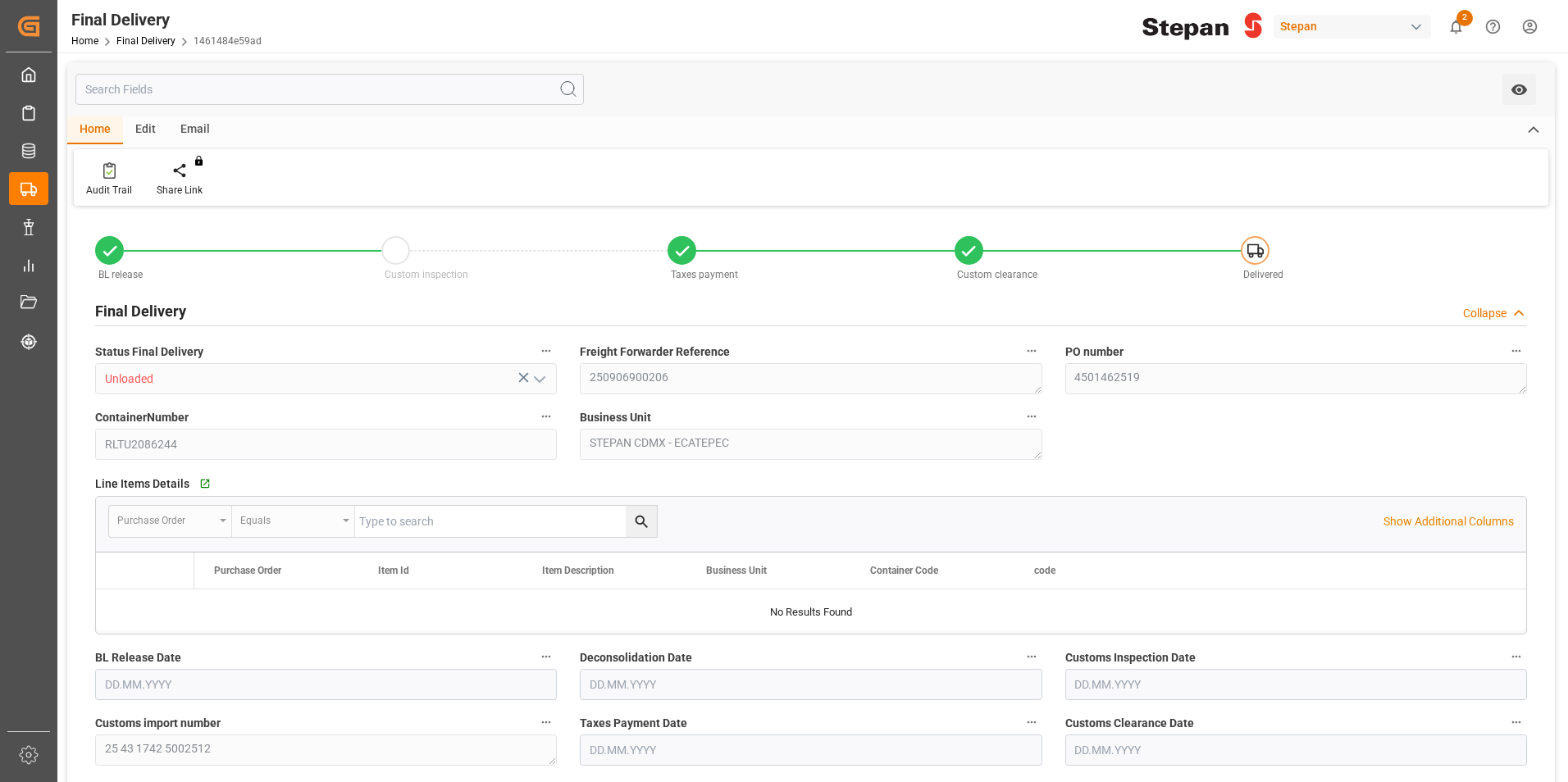
type input "18.09.2025 00:00"
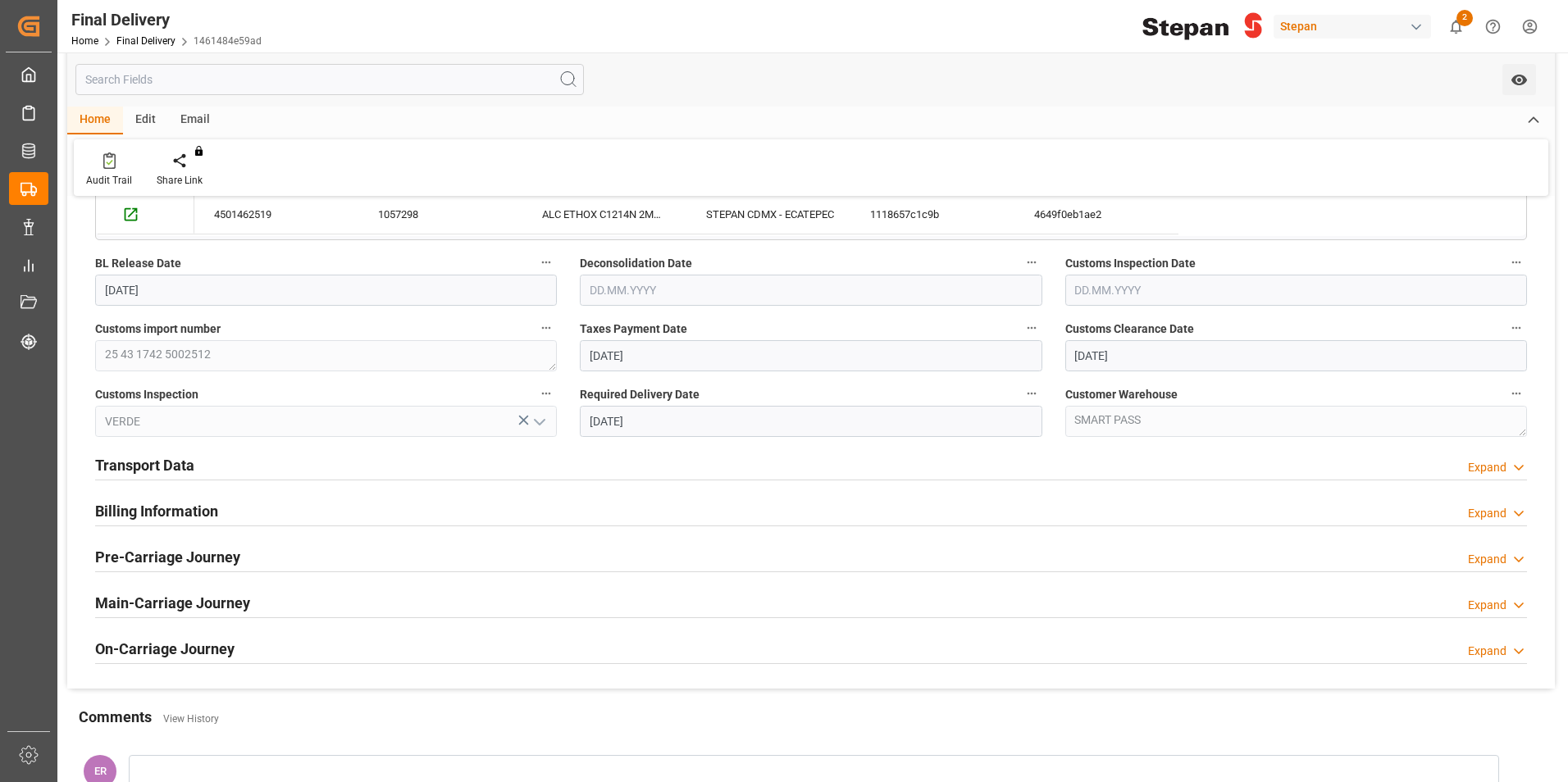
scroll to position [410, 0]
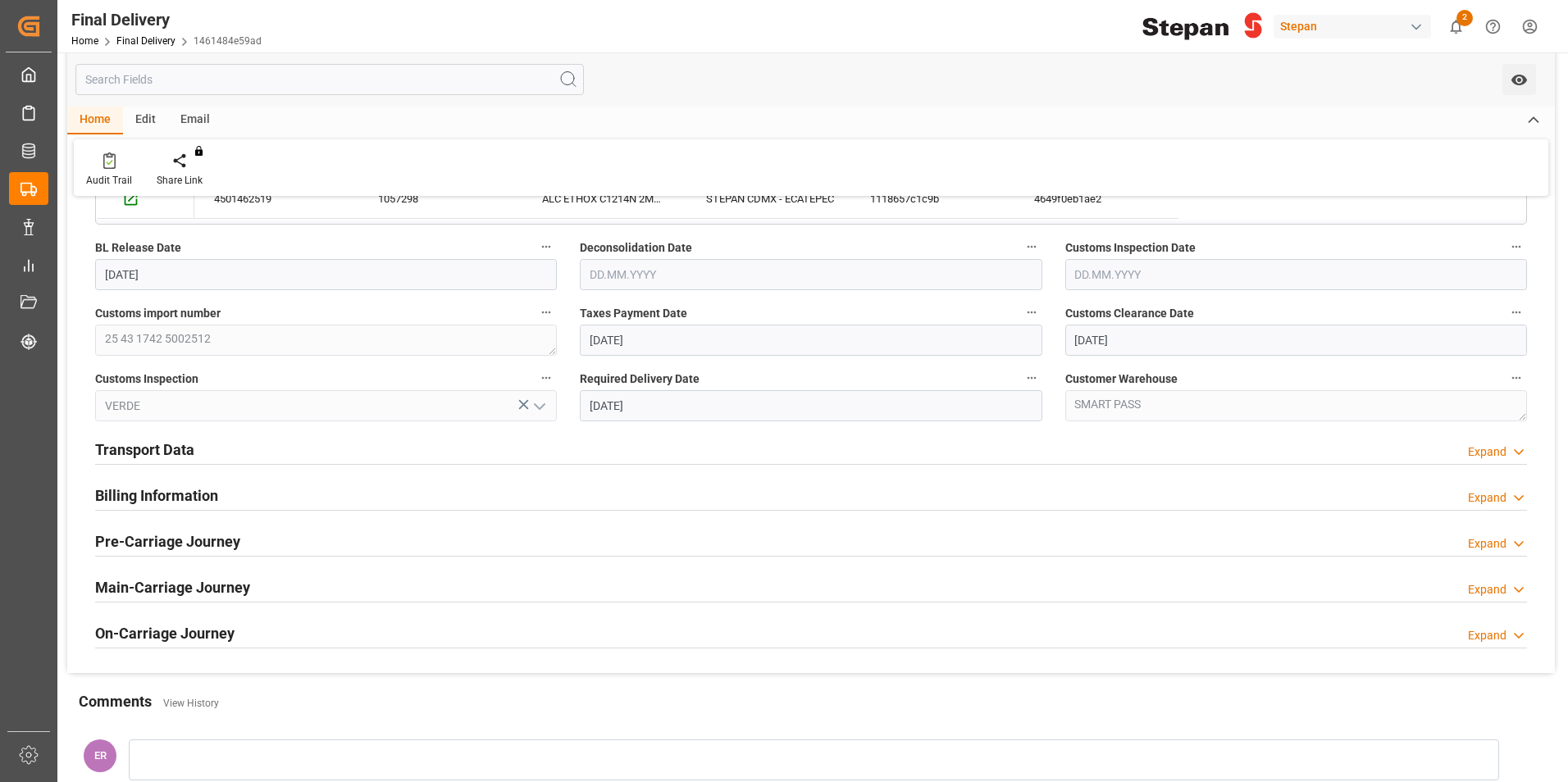
click at [156, 451] on h2 "Transport Data" at bounding box center [145, 449] width 100 height 22
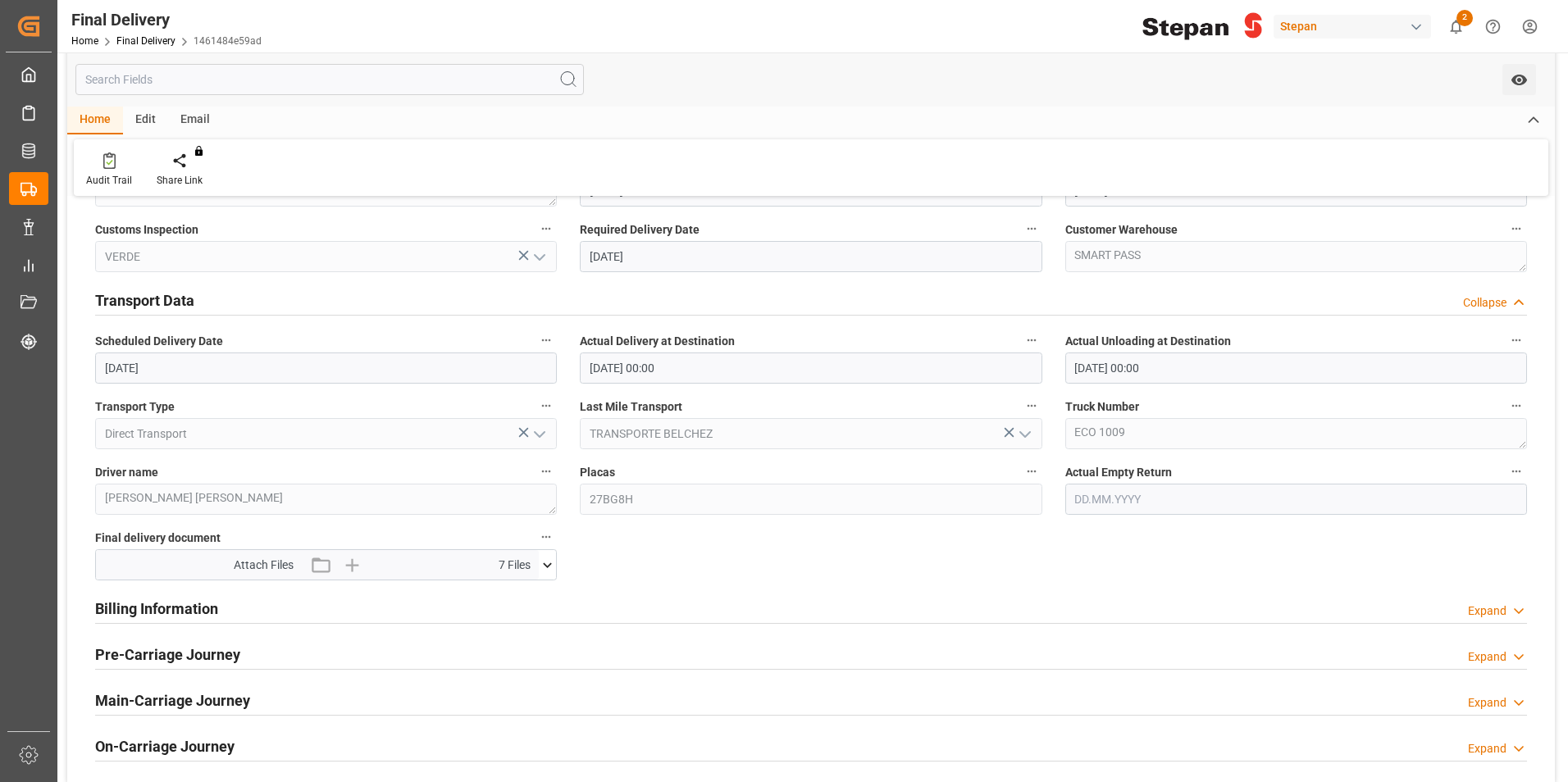
scroll to position [574, 0]
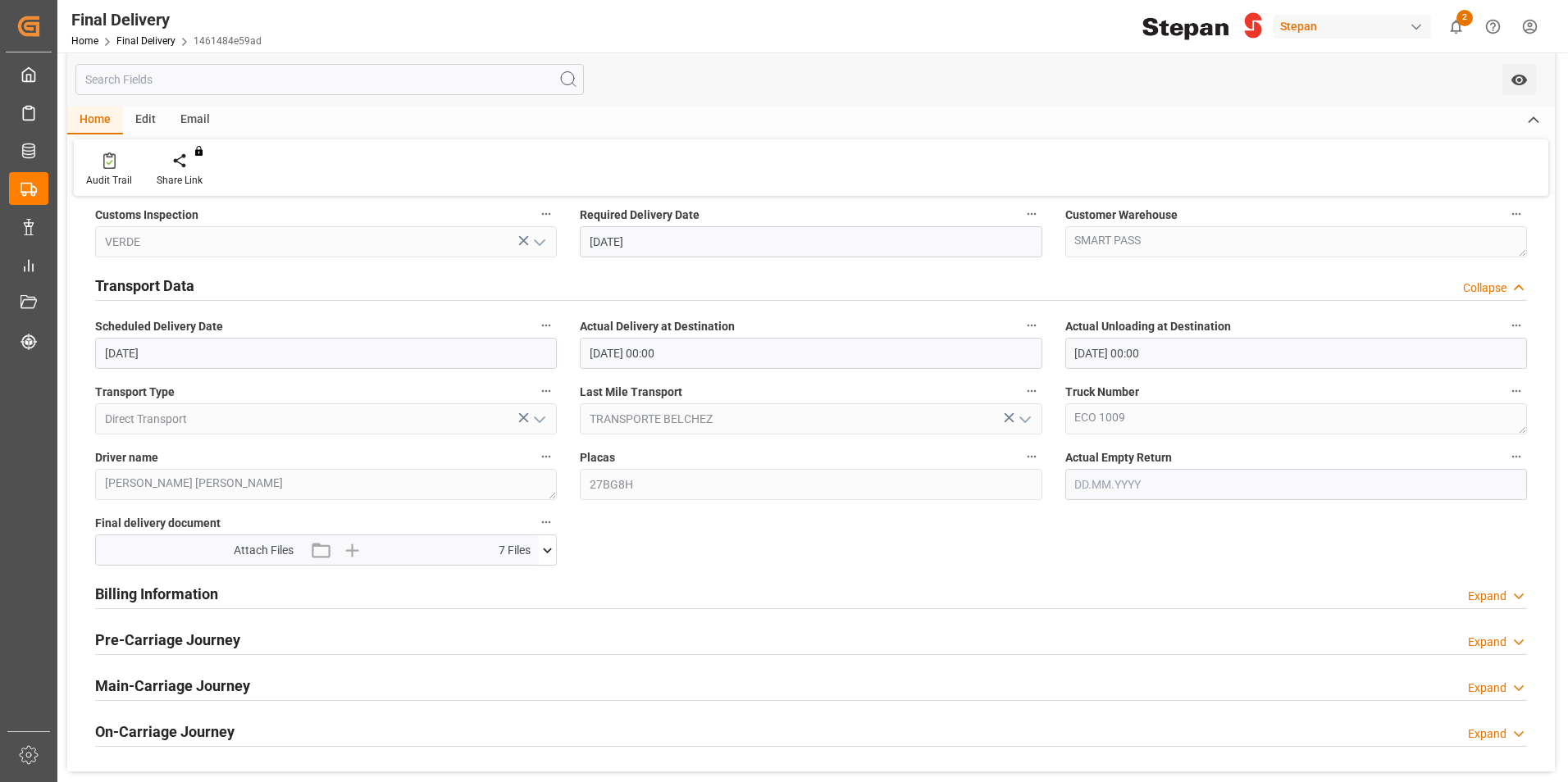
click at [885, 481] on div "BL release Custom inspection Taxes payment Custom clearance Delivered Final Del…" at bounding box center [812, 205] width 1488 height 1135
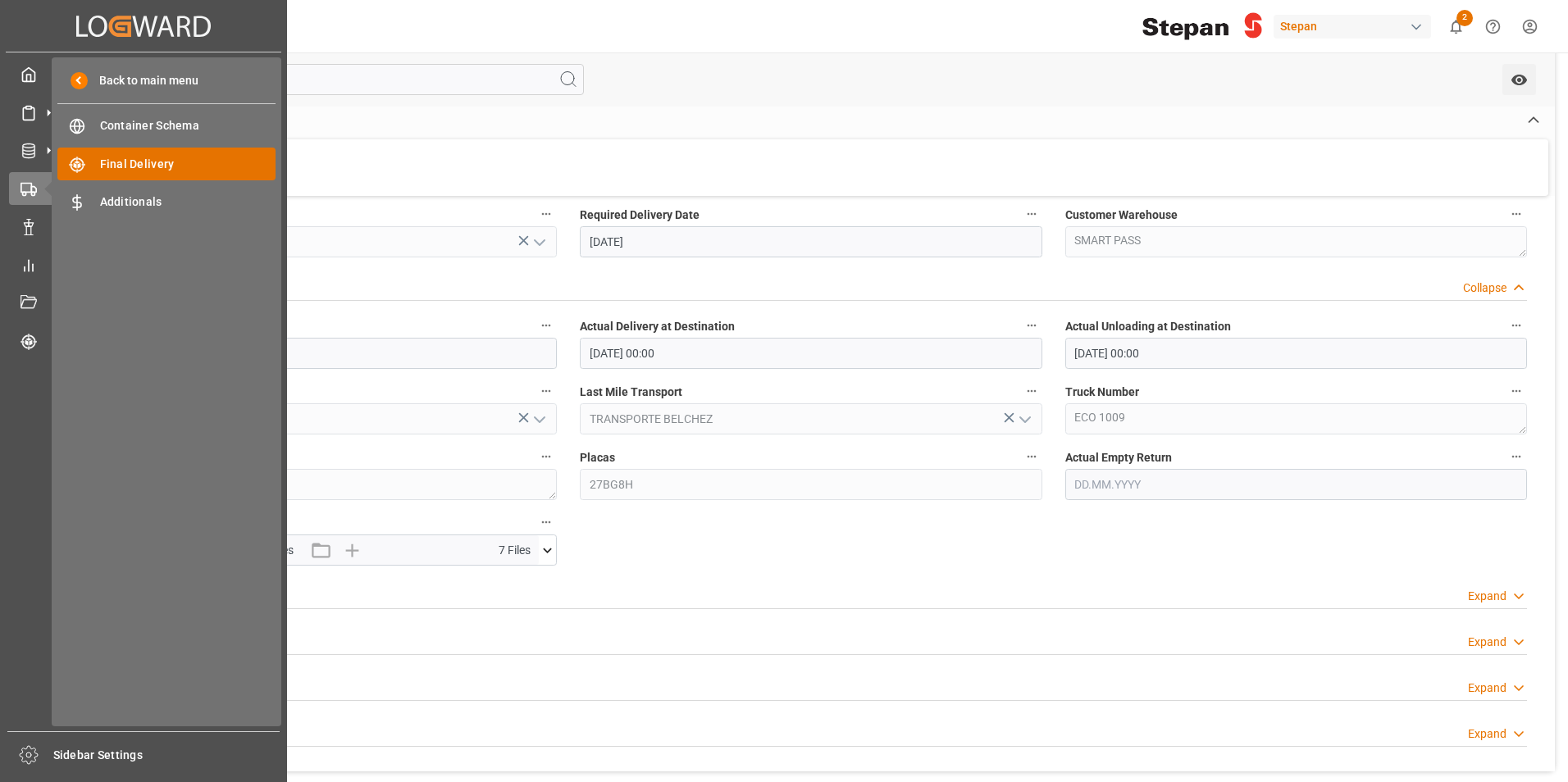
click at [150, 168] on span "Final Delivery" at bounding box center [188, 164] width 176 height 17
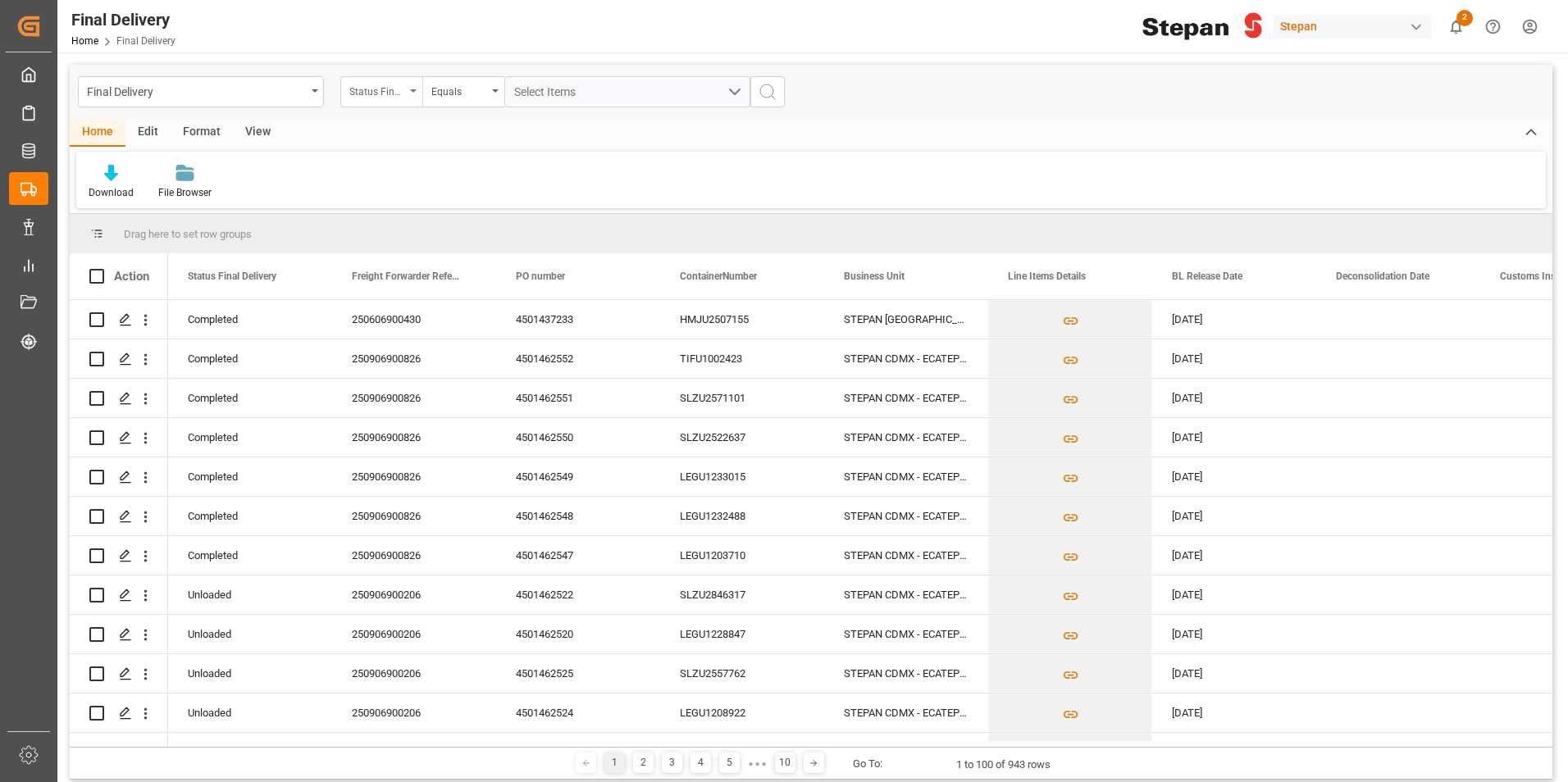
click at [416, 100] on div "Status Final Delivery" at bounding box center [382, 92] width 82 height 31
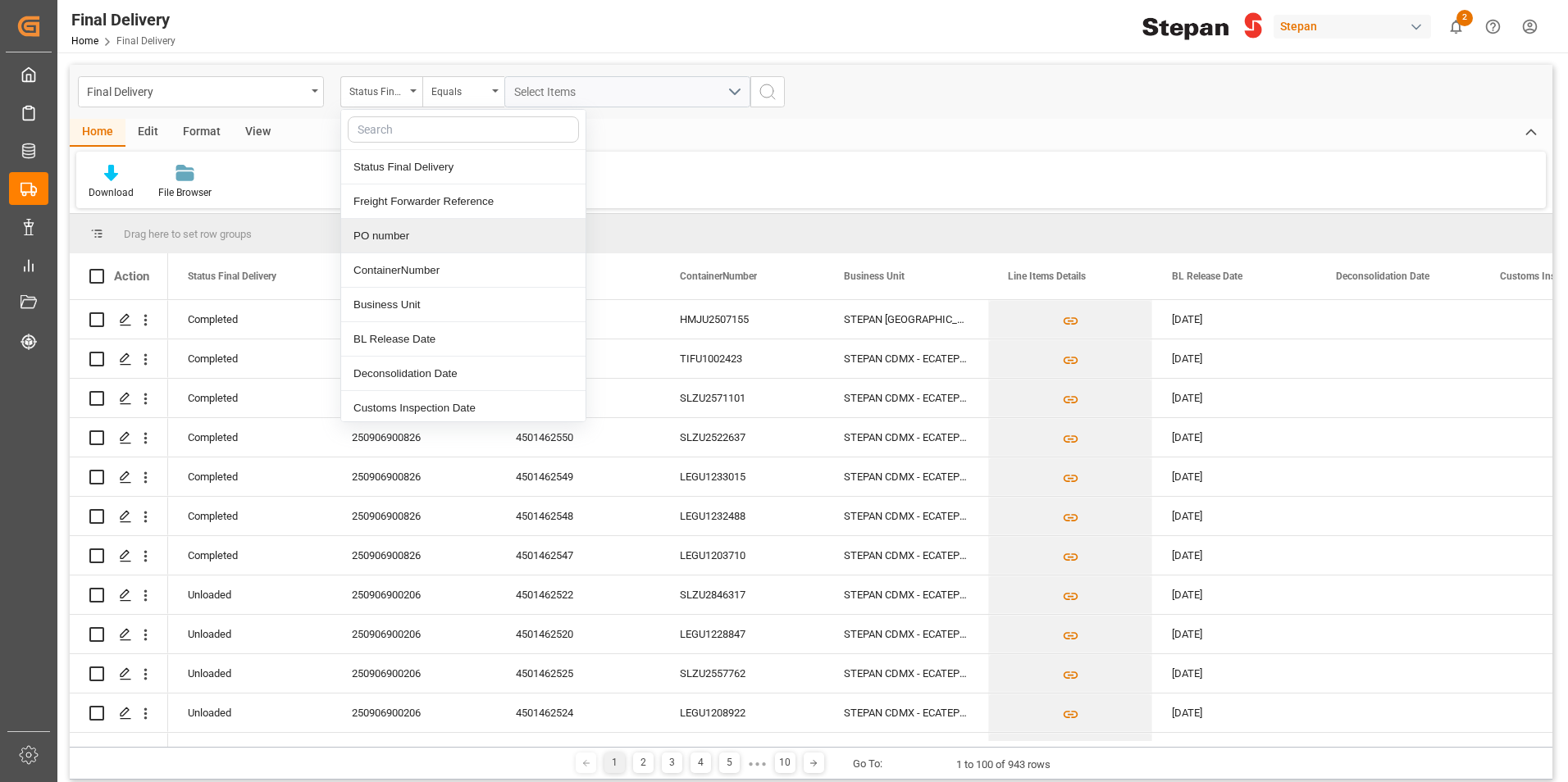
click at [392, 237] on div "PO number" at bounding box center [463, 236] width 245 height 35
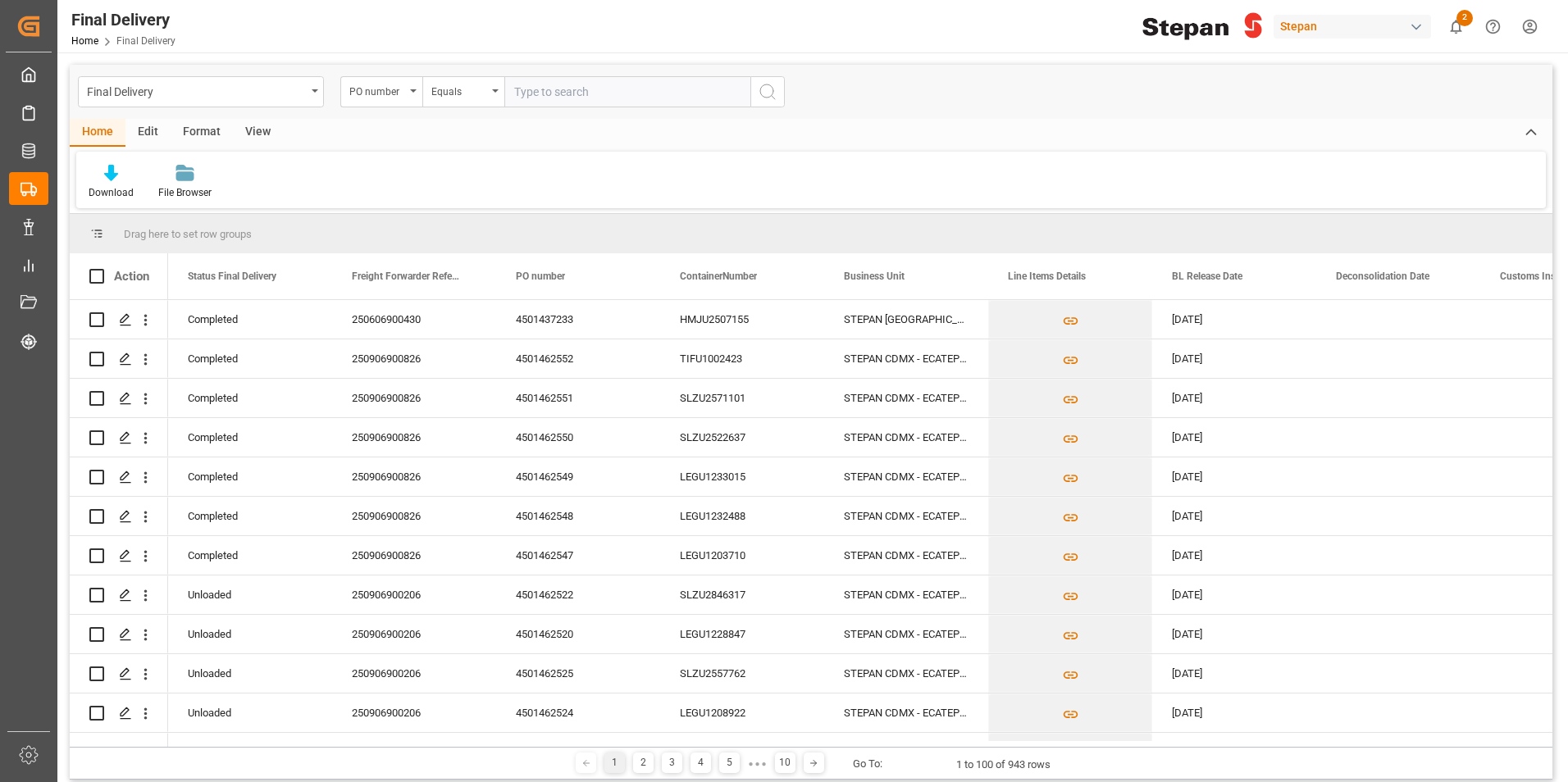
type input "4501462522"
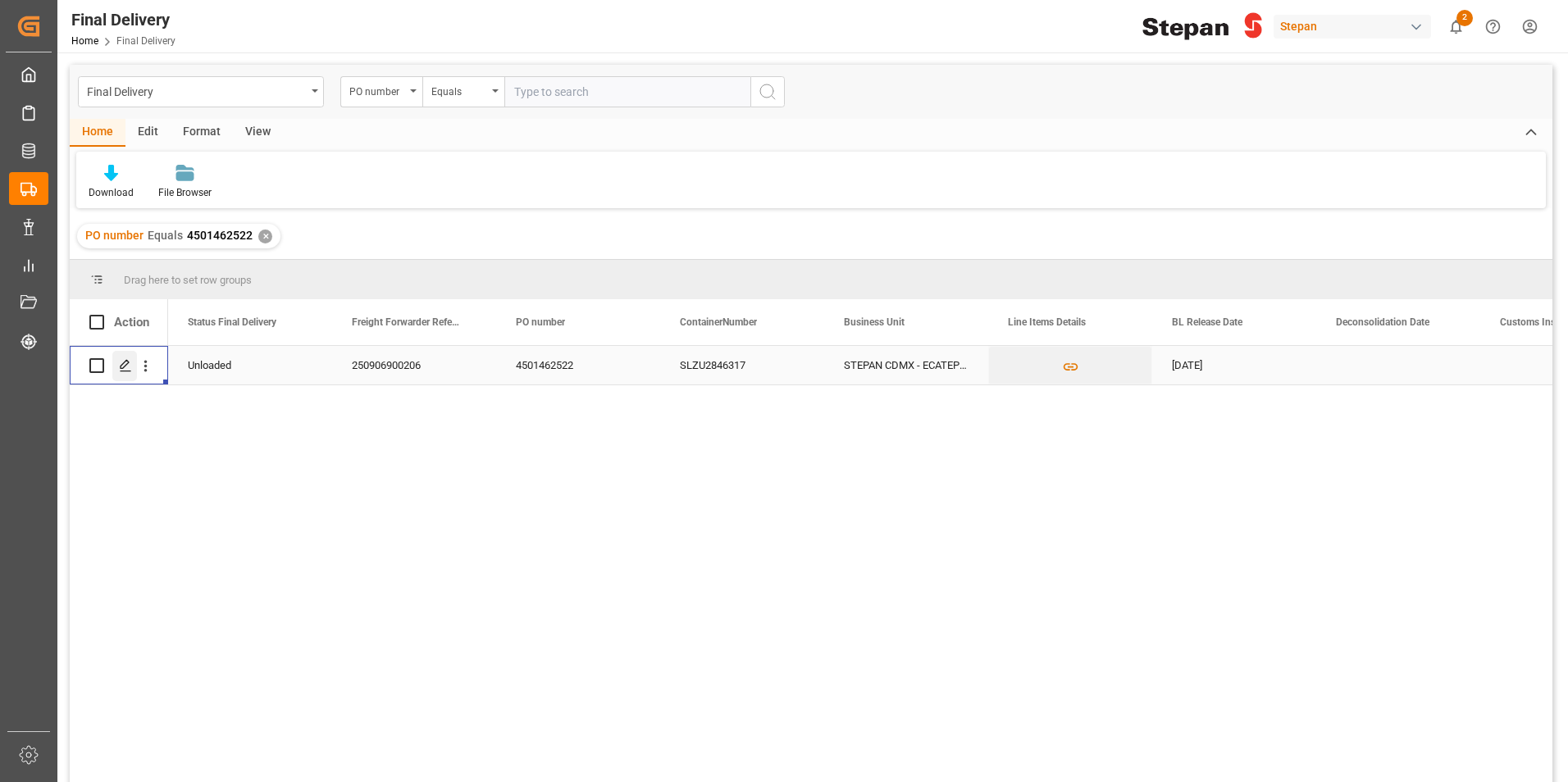
click at [119, 373] on div "Press SPACE to select this row." at bounding box center [125, 366] width 25 height 30
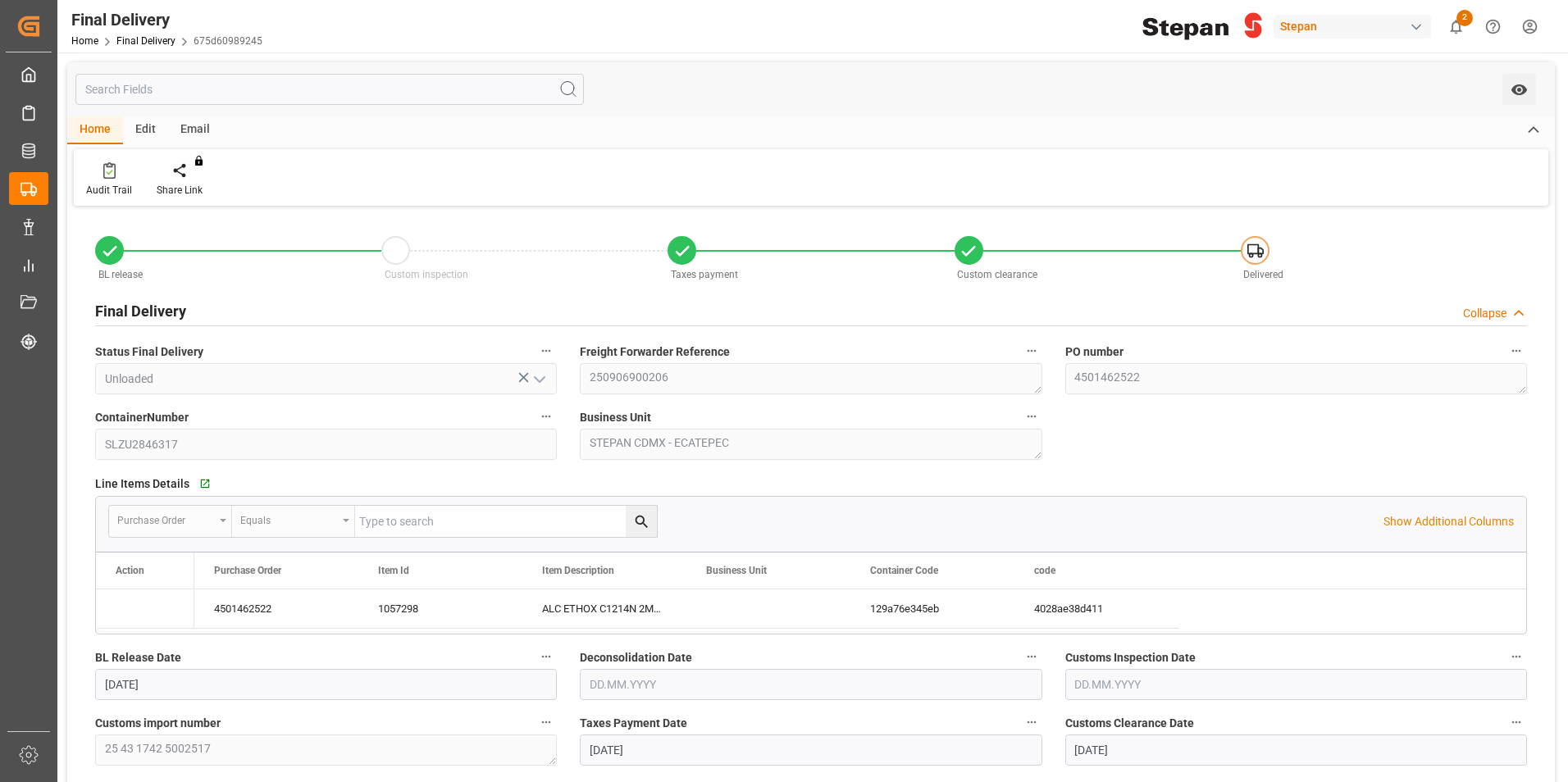
type input "01.09.2025"
type input "02.09.2025"
type input "05.09.2025"
type input "19.09.2025"
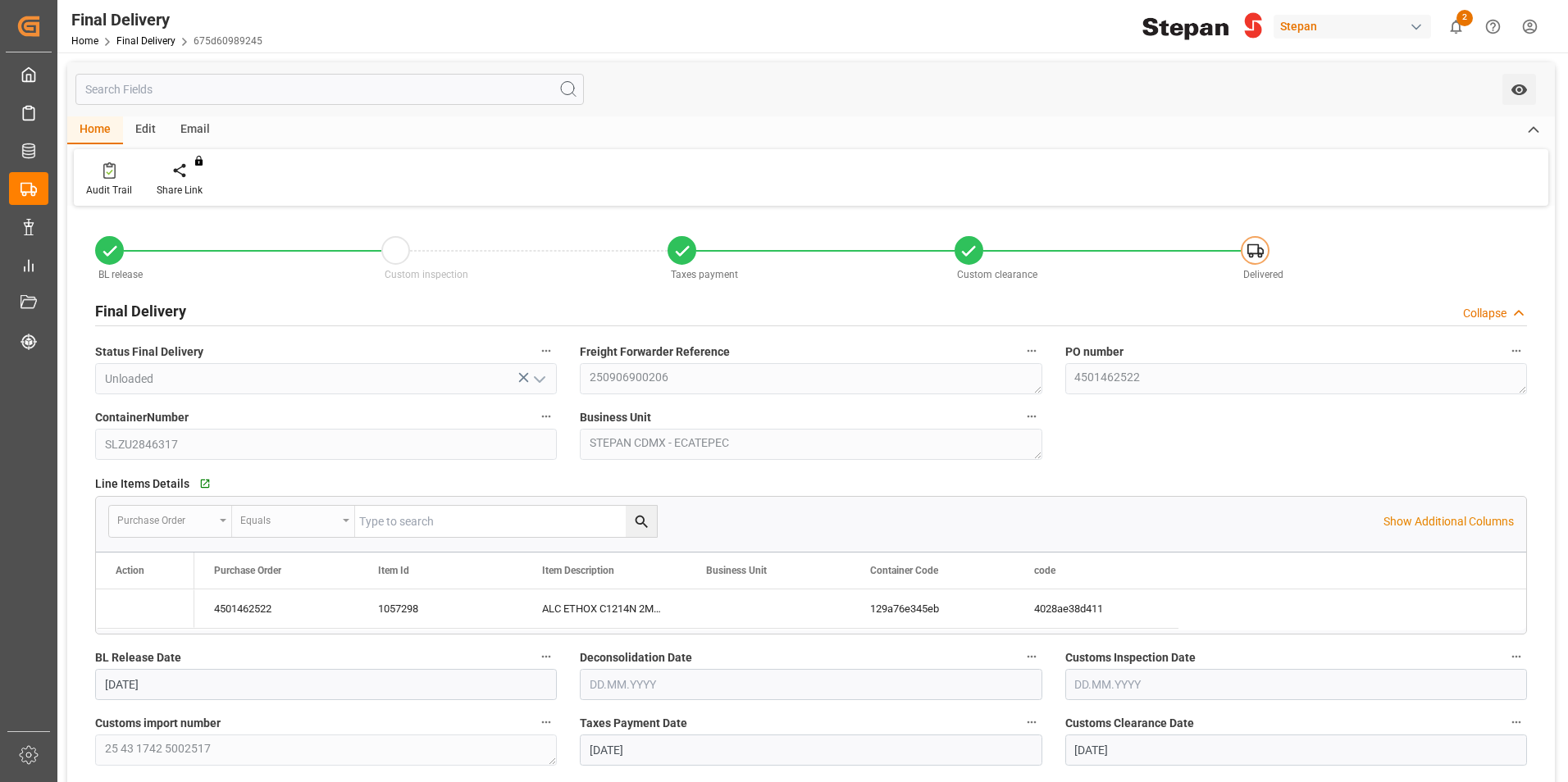
type input "19.09.2025 00:00"
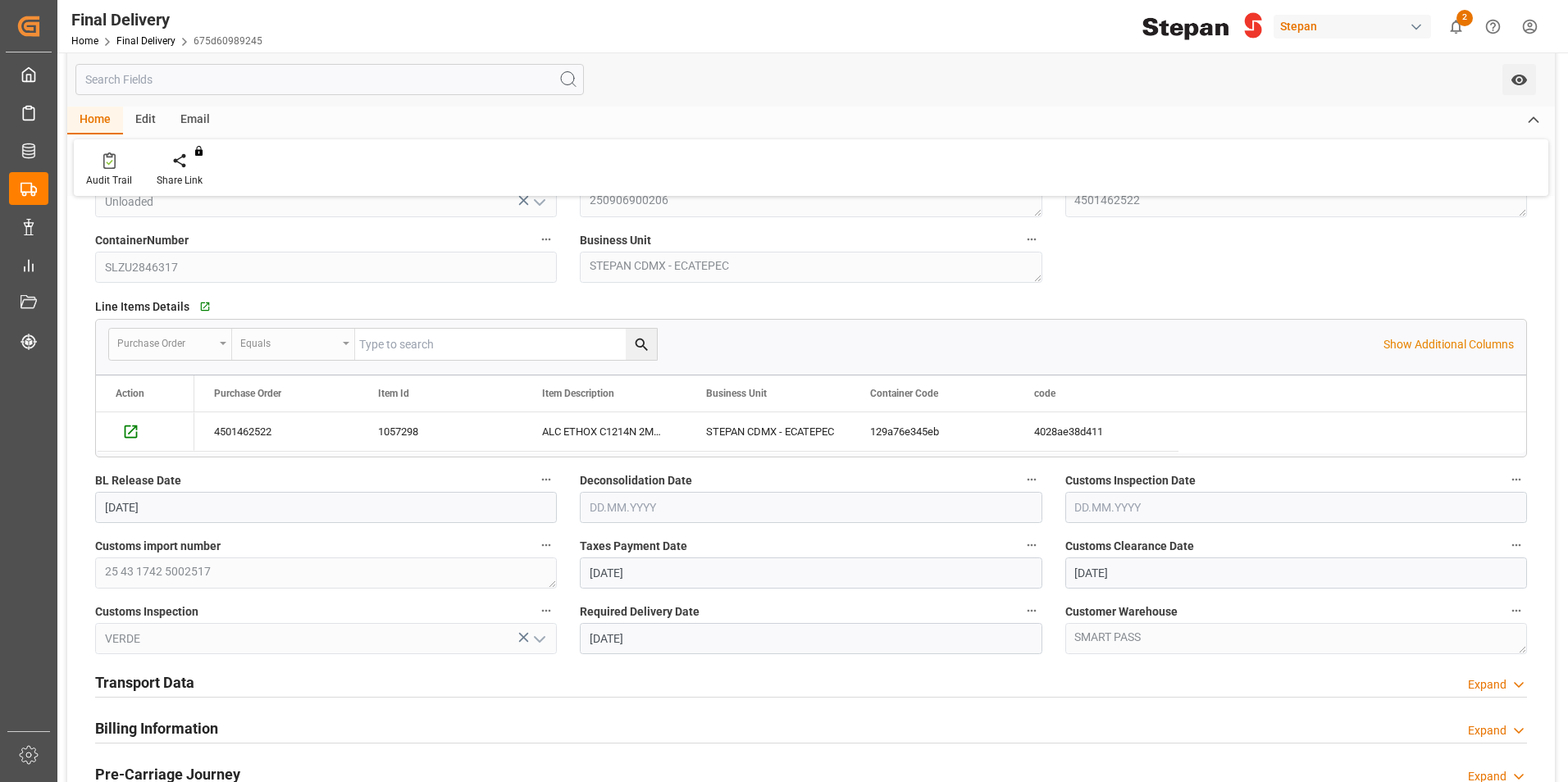
scroll to position [410, 0]
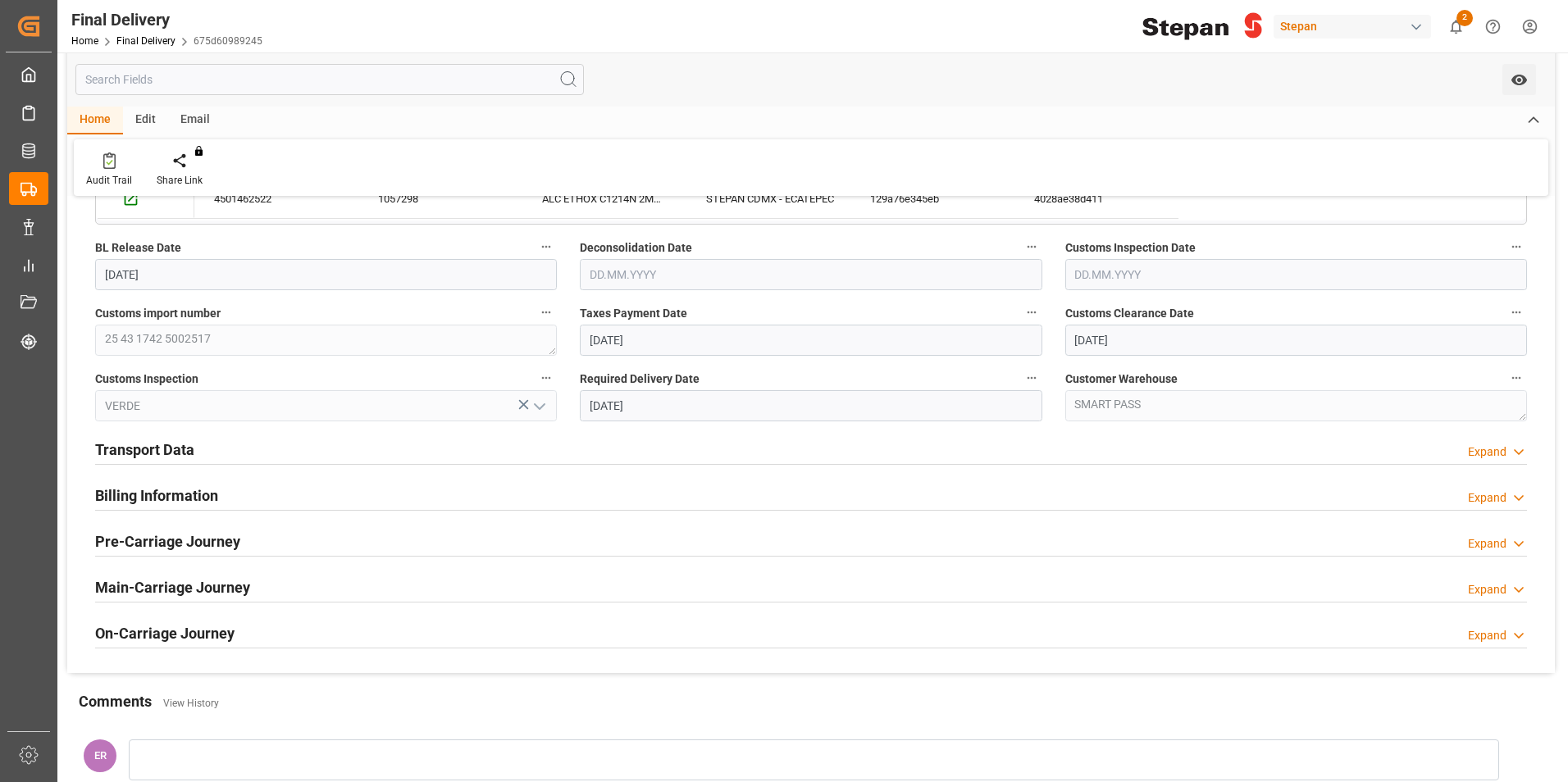
click at [169, 455] on h2 "Transport Data" at bounding box center [145, 449] width 100 height 22
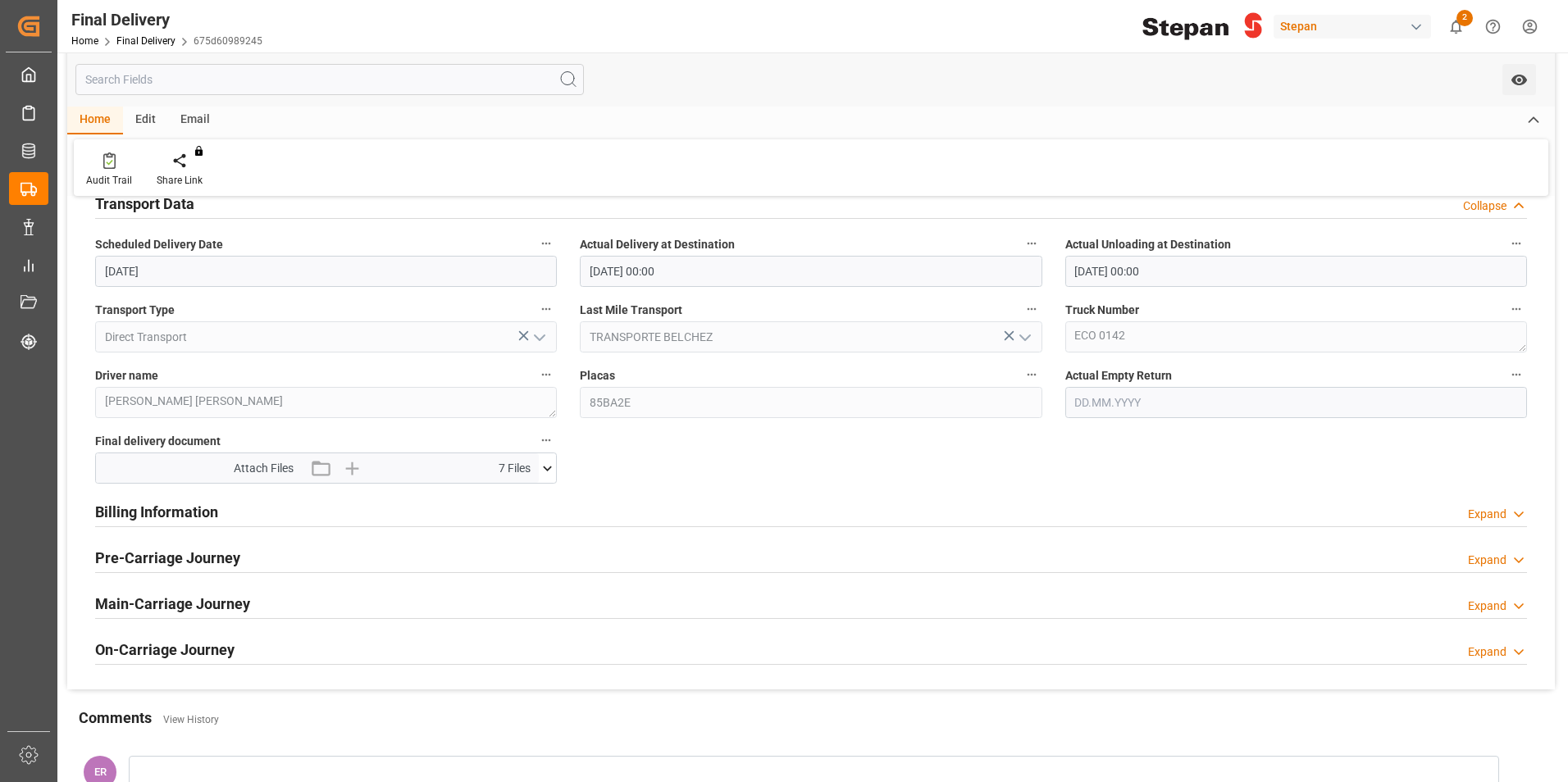
scroll to position [656, 0]
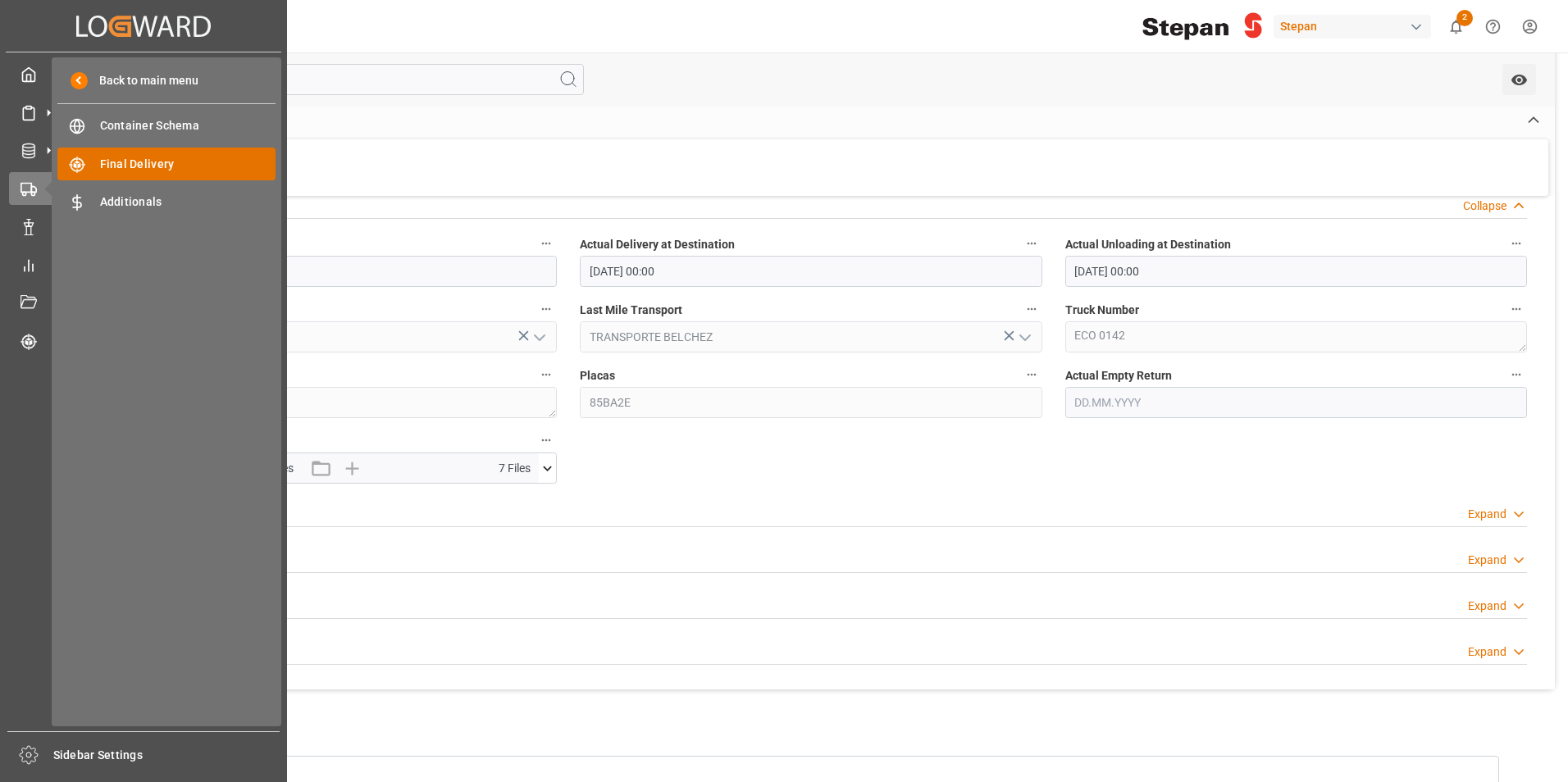
click at [121, 161] on span "Final Delivery" at bounding box center [188, 164] width 176 height 17
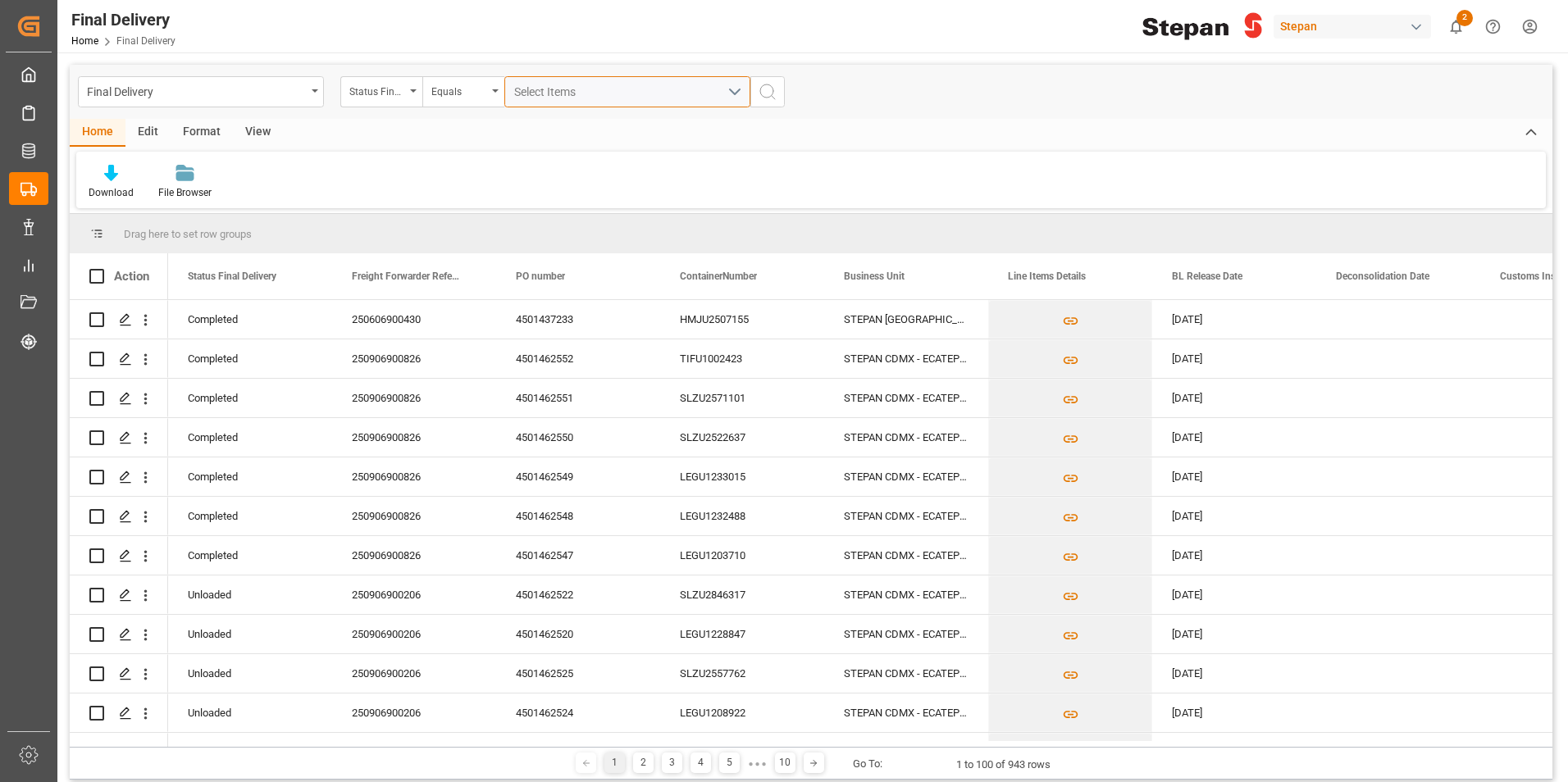
click at [536, 84] on div "Select Items" at bounding box center [621, 92] width 214 height 17
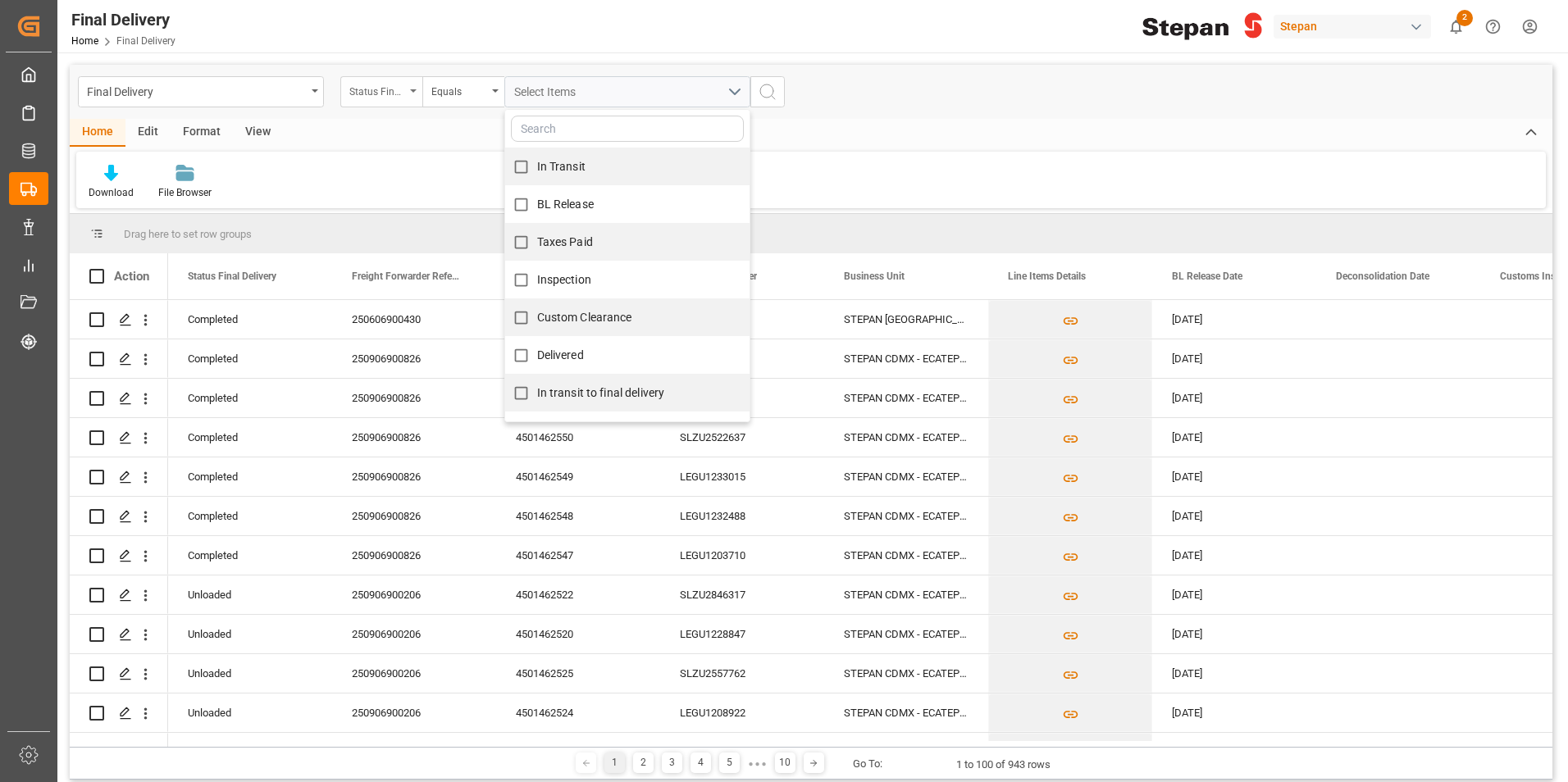
click at [408, 89] on div "Status Final Delivery" at bounding box center [382, 92] width 82 height 31
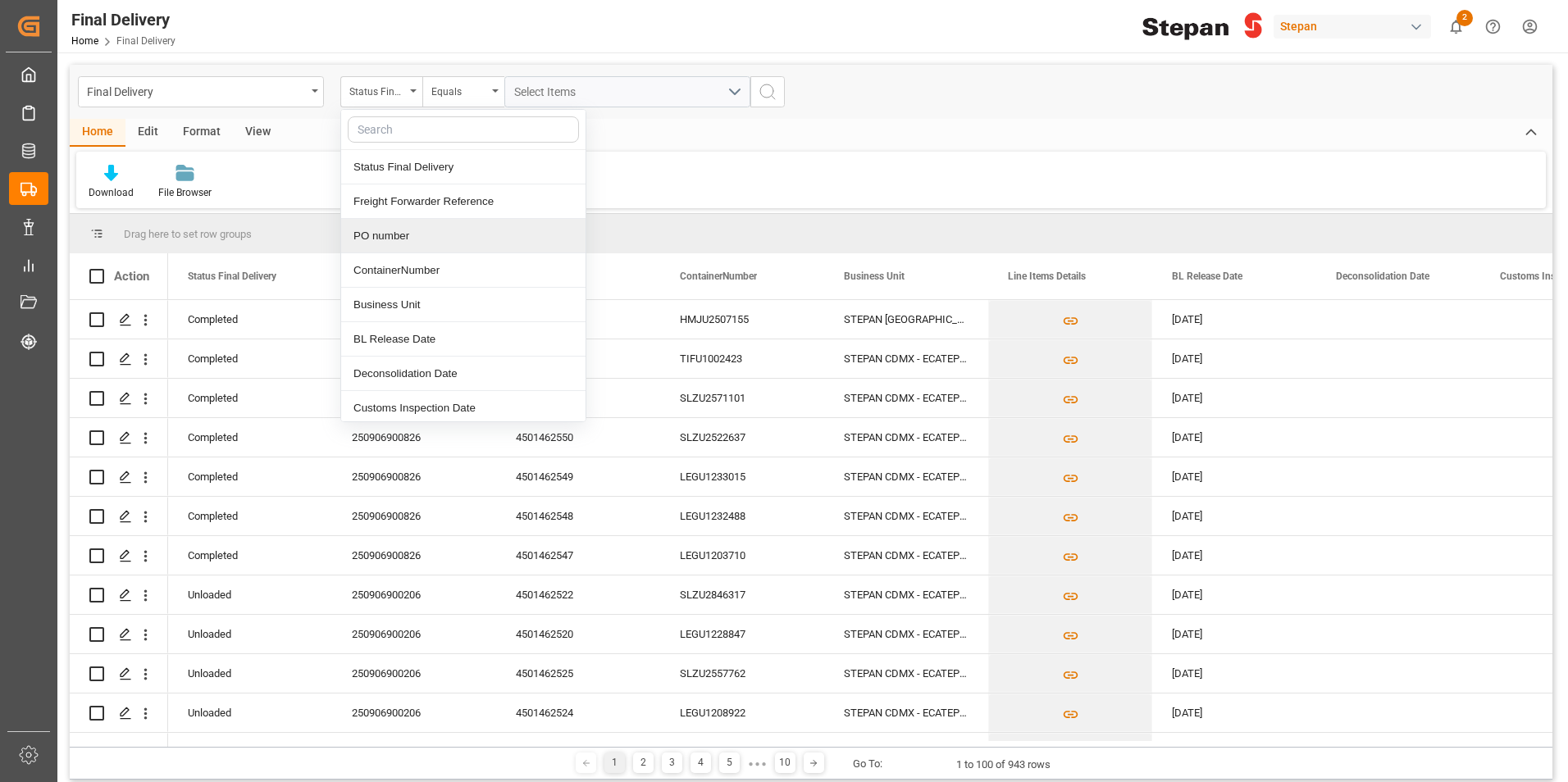
click at [387, 228] on div "PO number" at bounding box center [463, 236] width 245 height 35
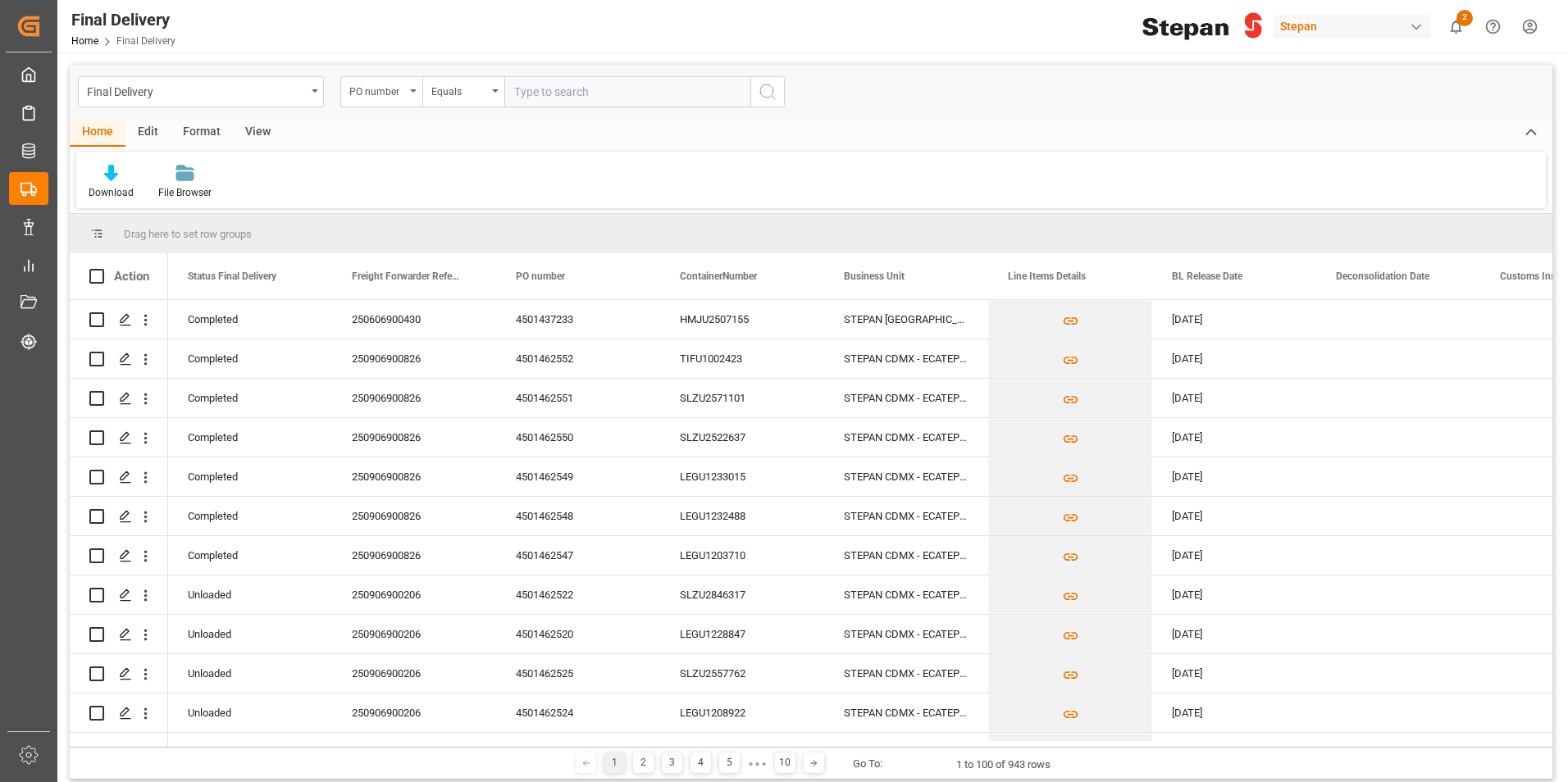
click at [561, 91] on input "text" at bounding box center [627, 92] width 247 height 31
type input "4501462540"
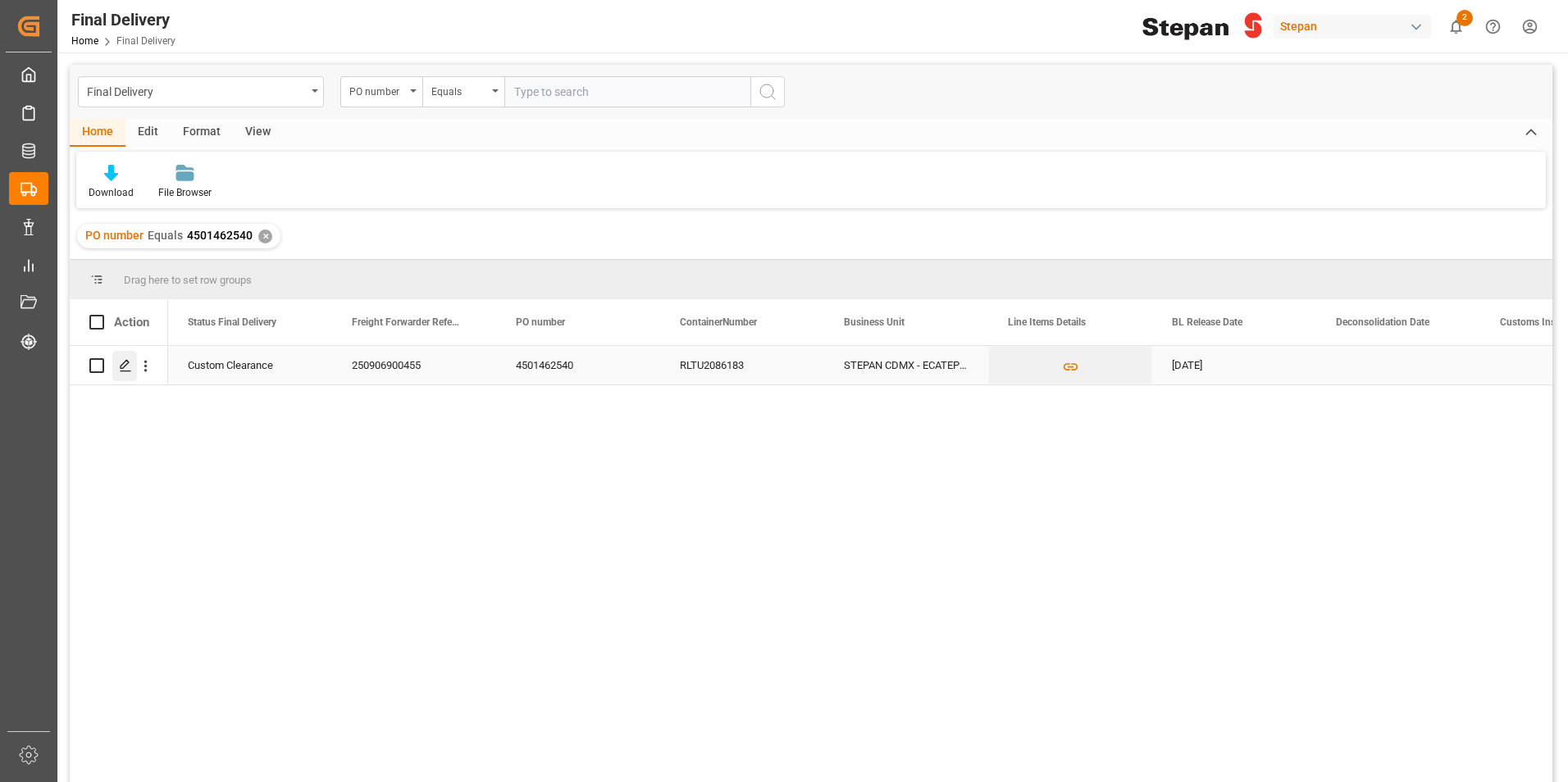
click at [116, 359] on div "Press SPACE to select this row." at bounding box center [125, 366] width 25 height 30
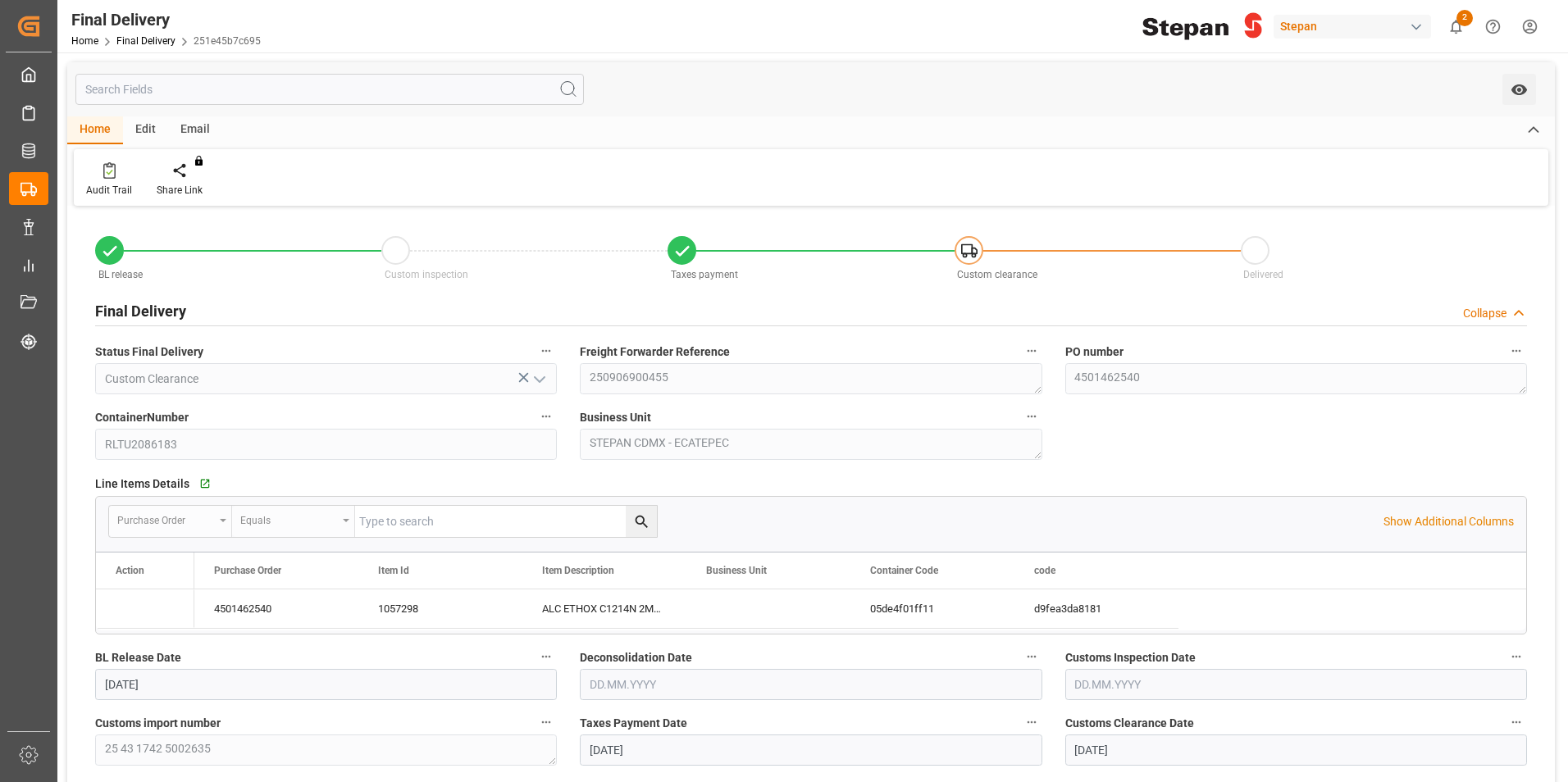
type input "09.09.2025"
type input "12.09.2025"
type input "[DATE]"
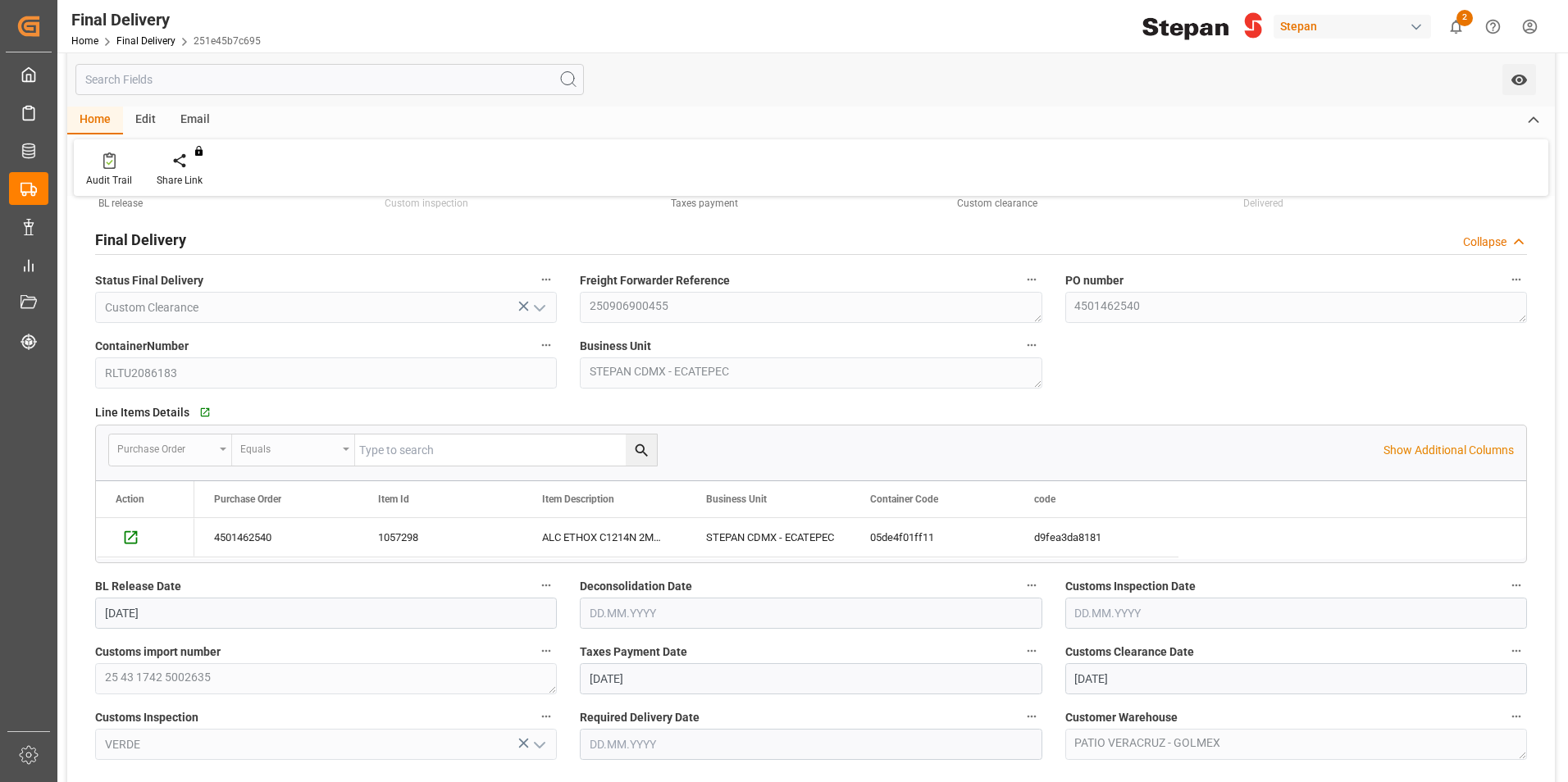
scroll to position [246, 0]
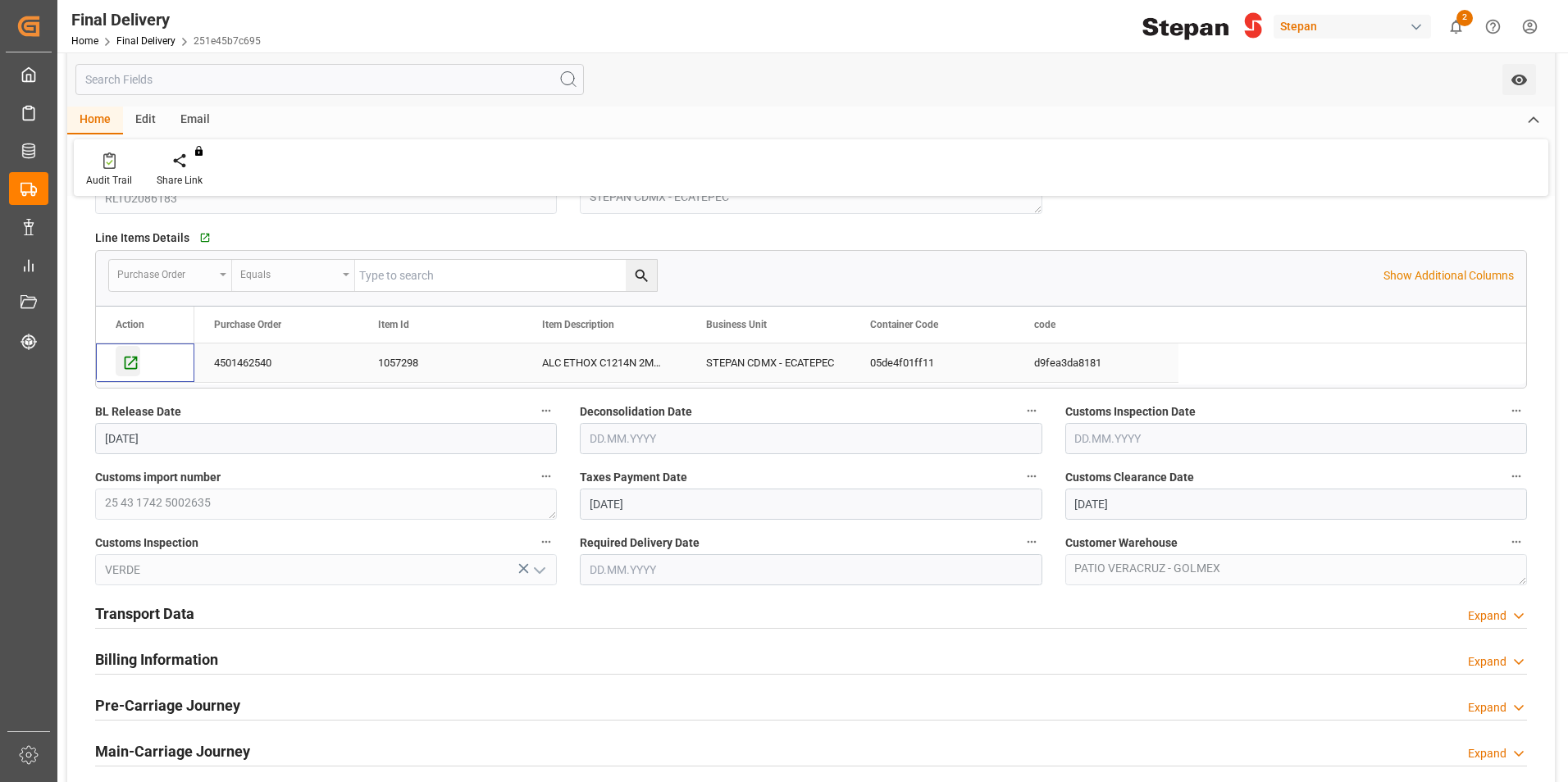
click at [127, 359] on icon "Press SPACE to select this row." at bounding box center [130, 362] width 17 height 17
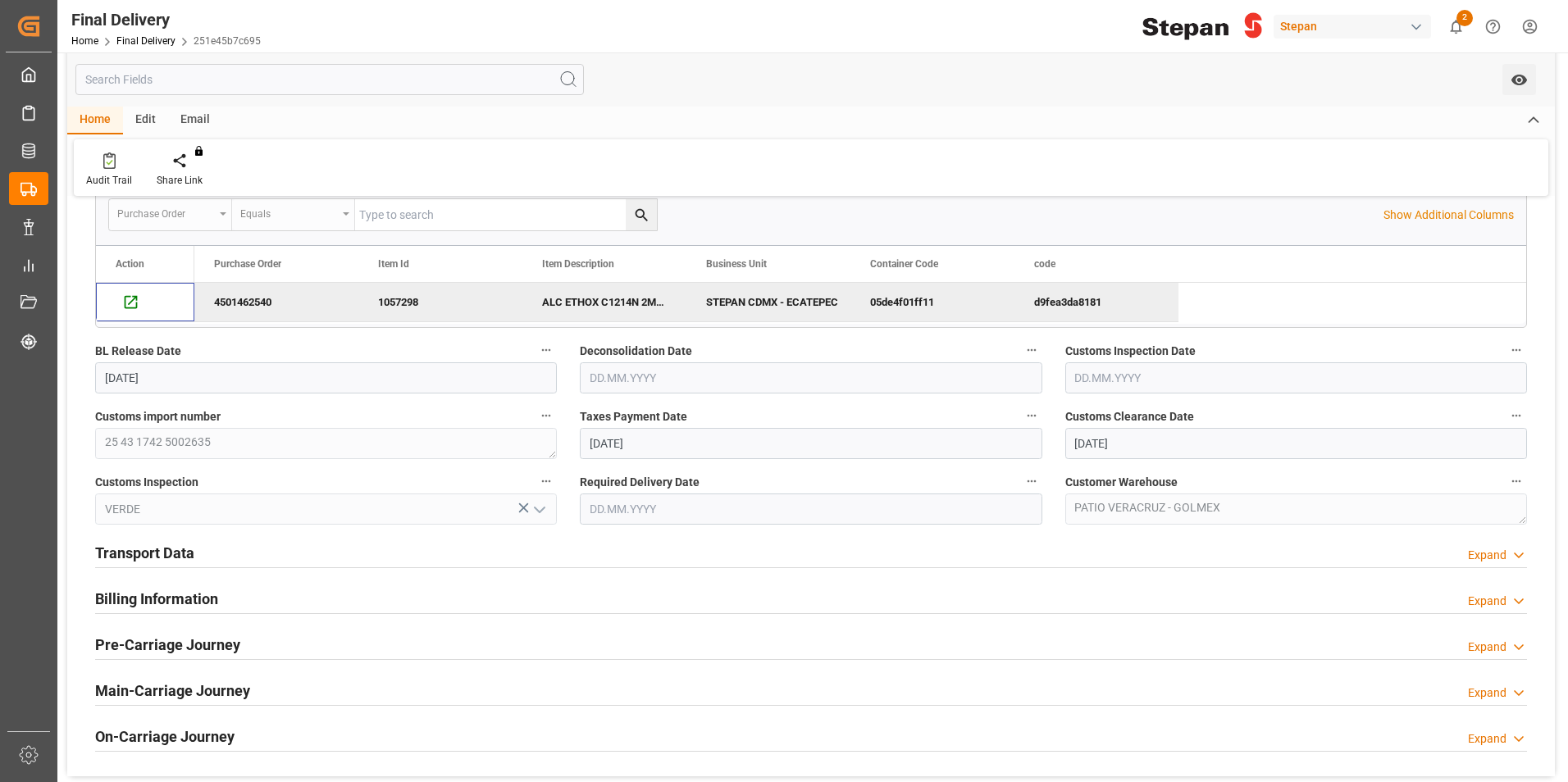
scroll to position [328, 0]
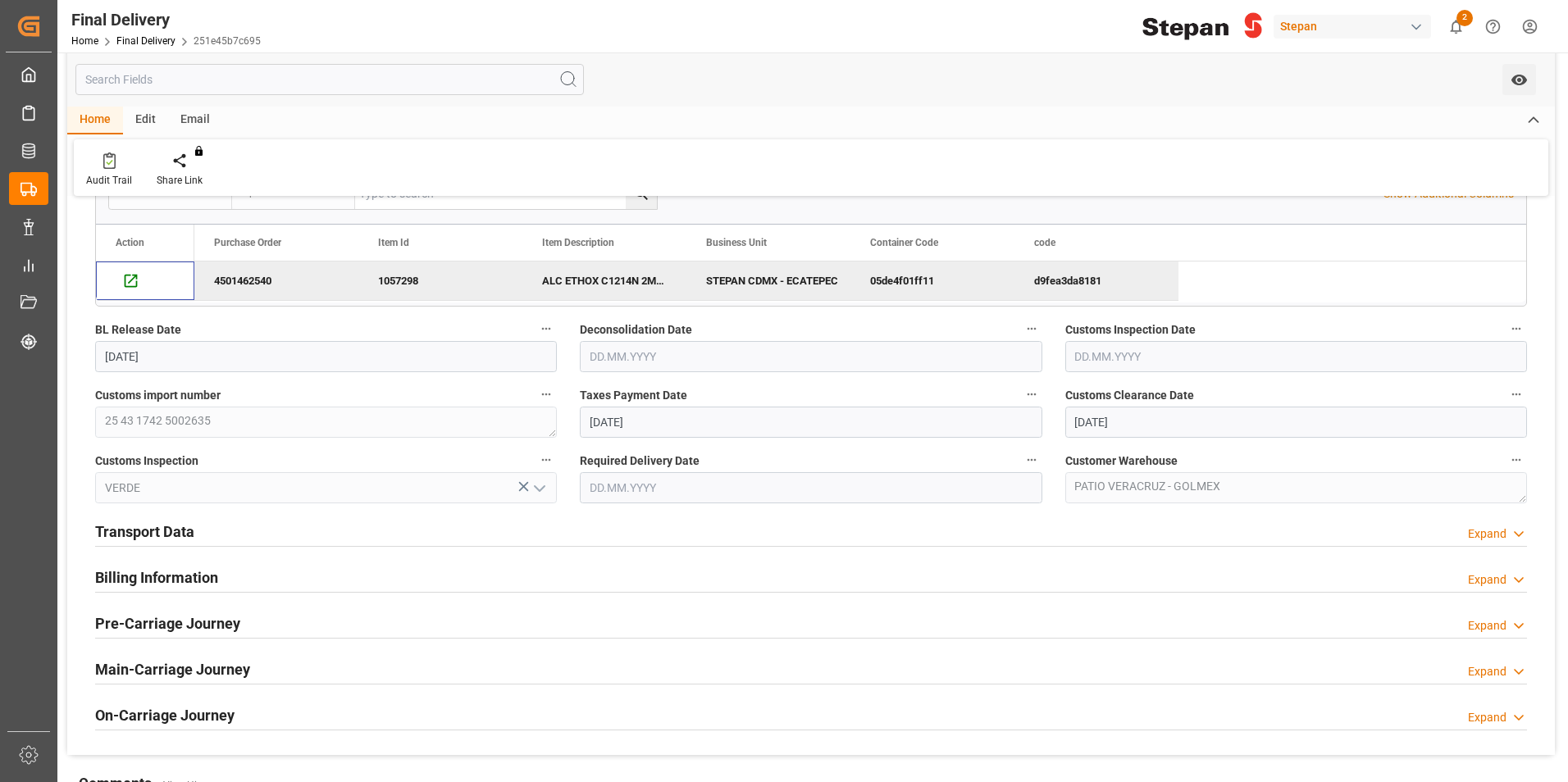
click at [196, 528] on div "Transport Data Expand" at bounding box center [811, 530] width 1432 height 31
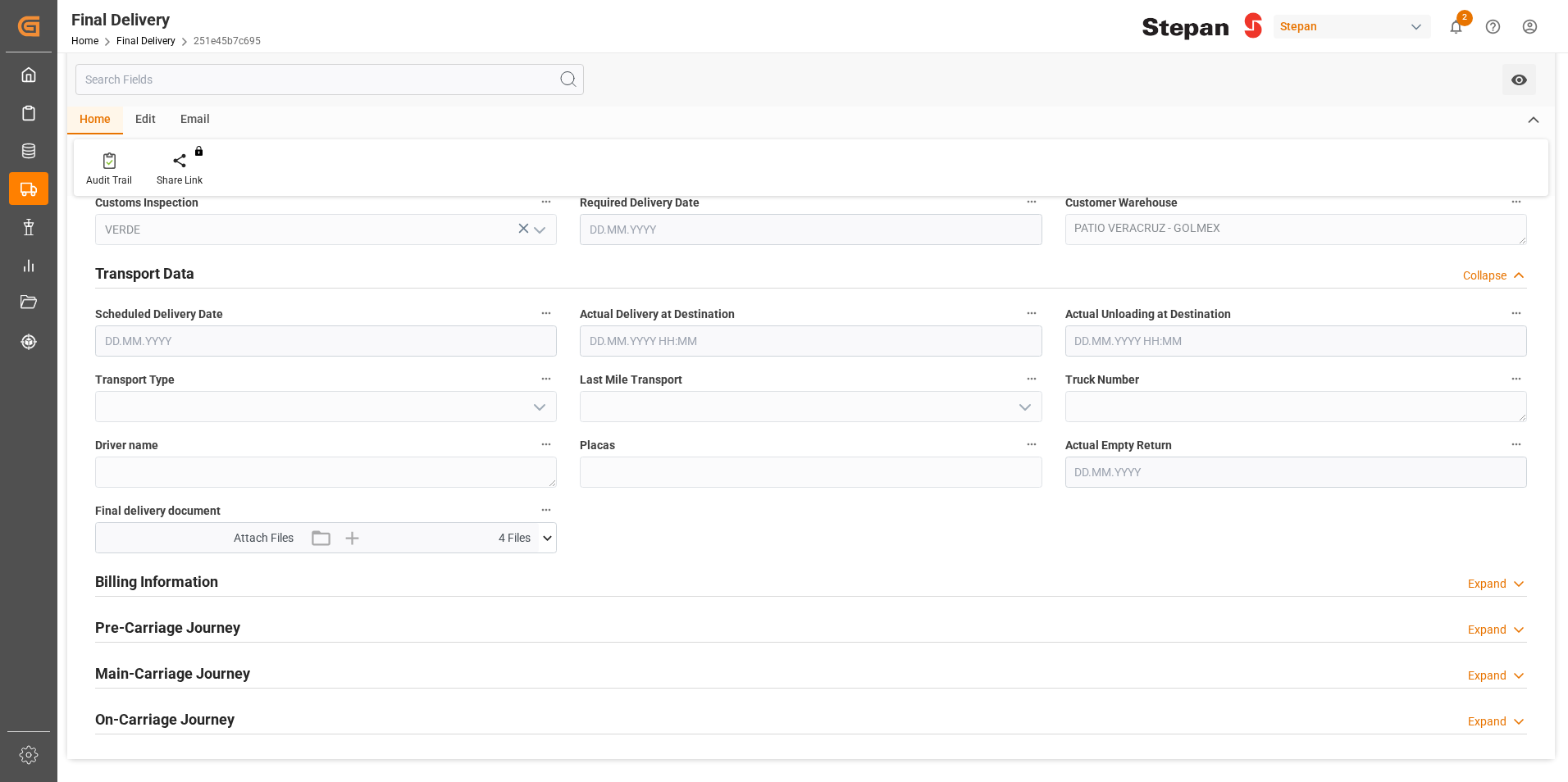
scroll to position [738, 0]
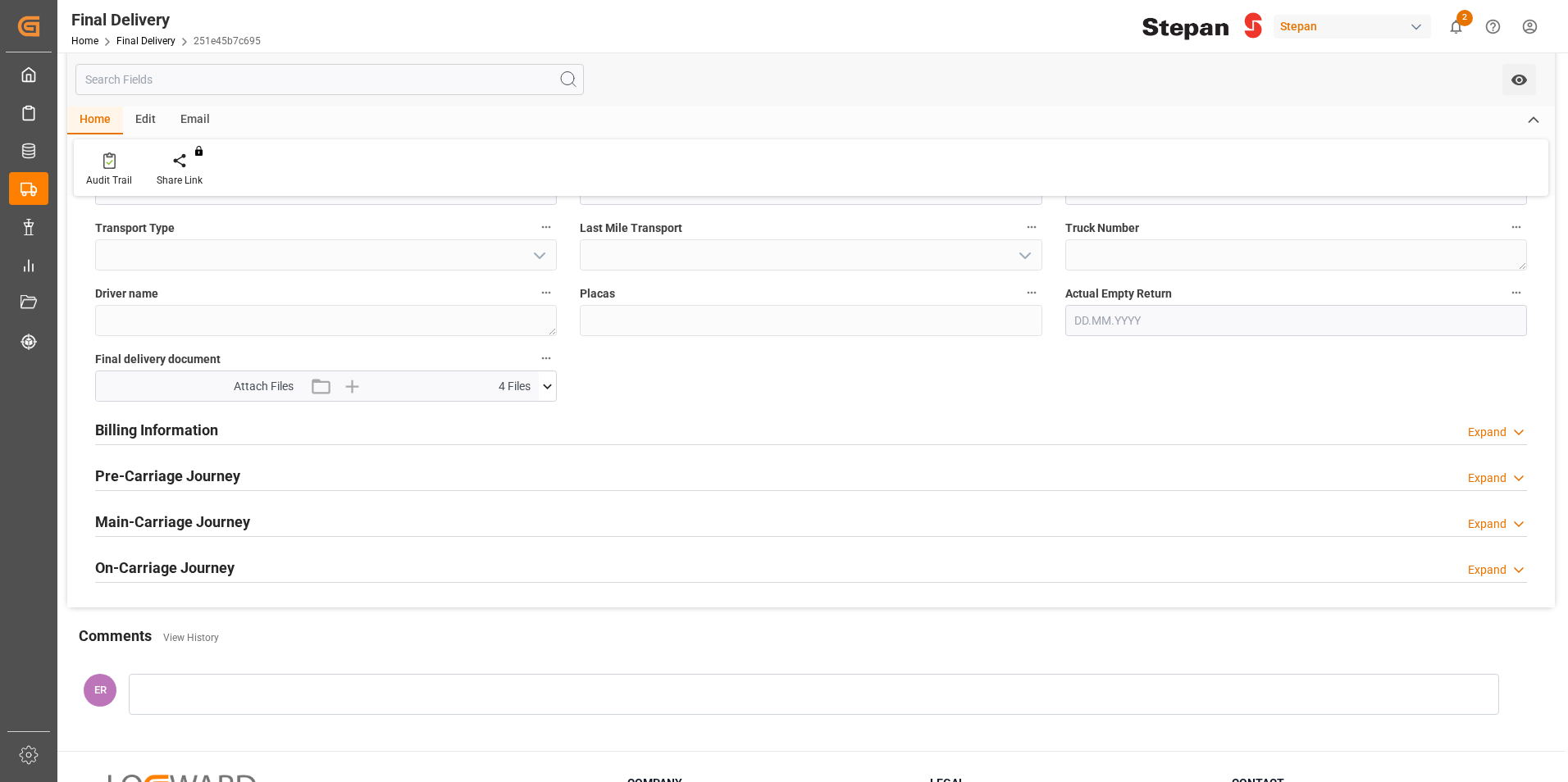
click at [180, 437] on h2 "Billing Information" at bounding box center [157, 430] width 123 height 22
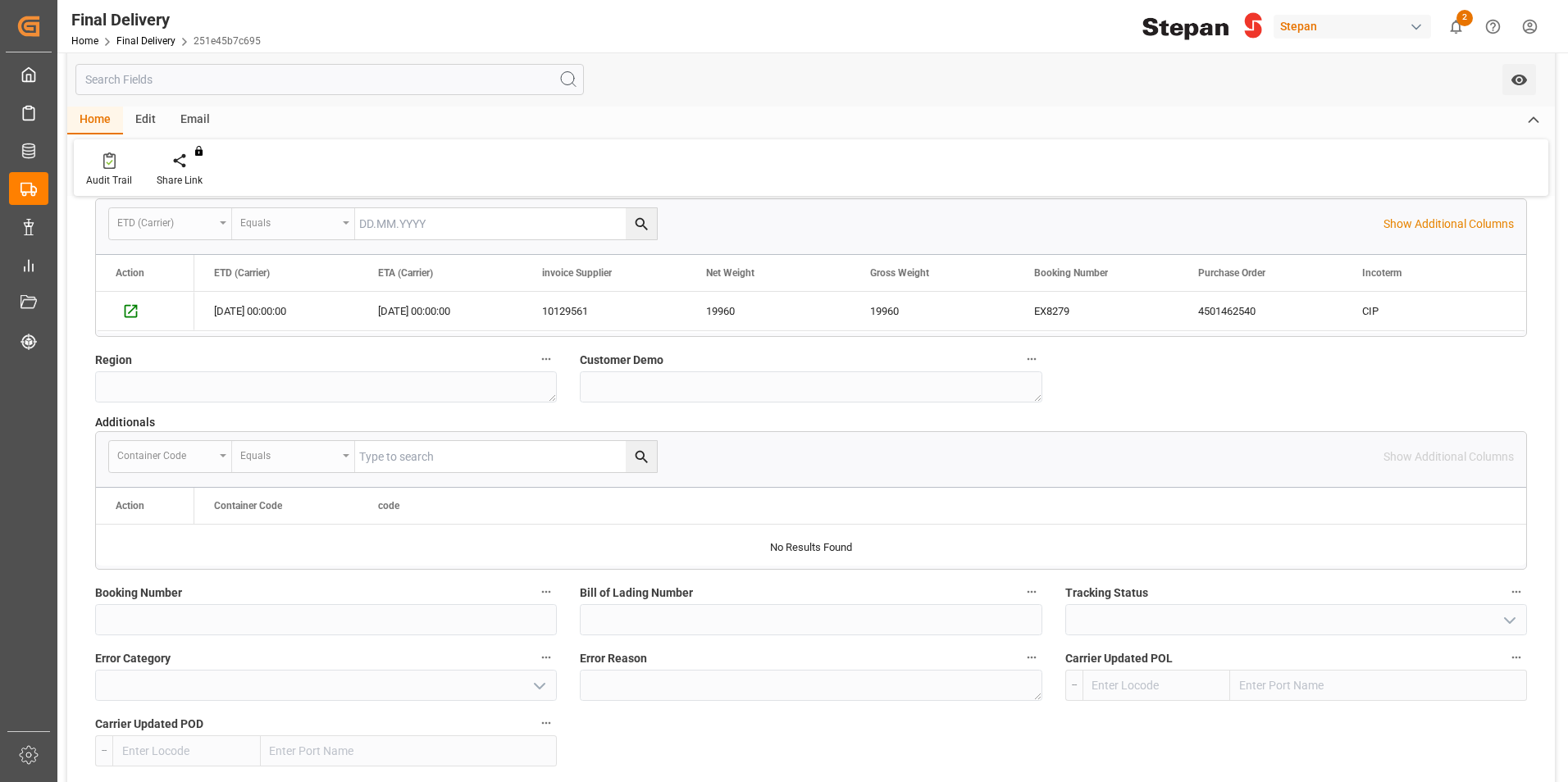
scroll to position [1148, 0]
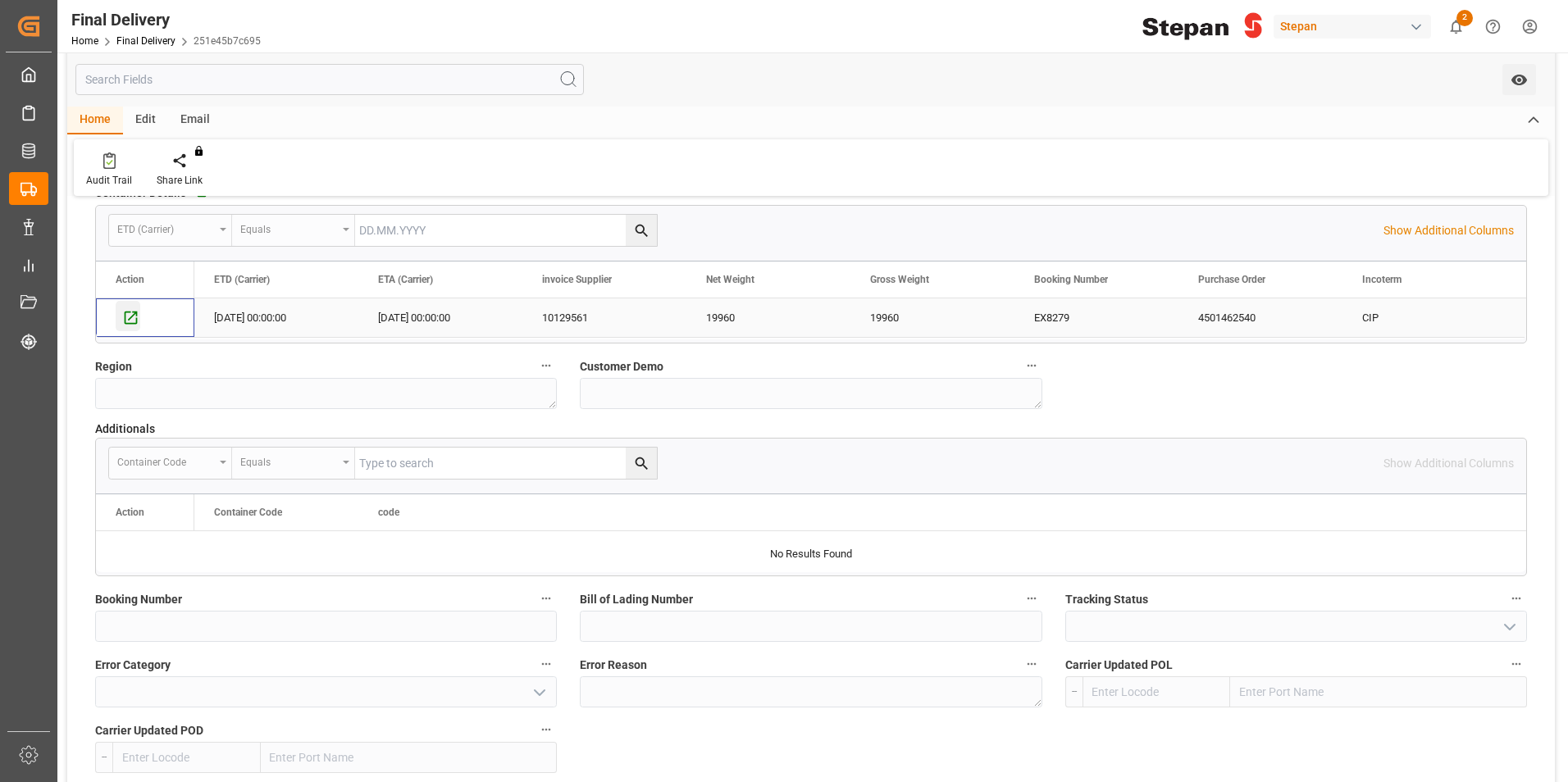
click at [133, 317] on icon "Press SPACE to select this row." at bounding box center [130, 317] width 17 height 17
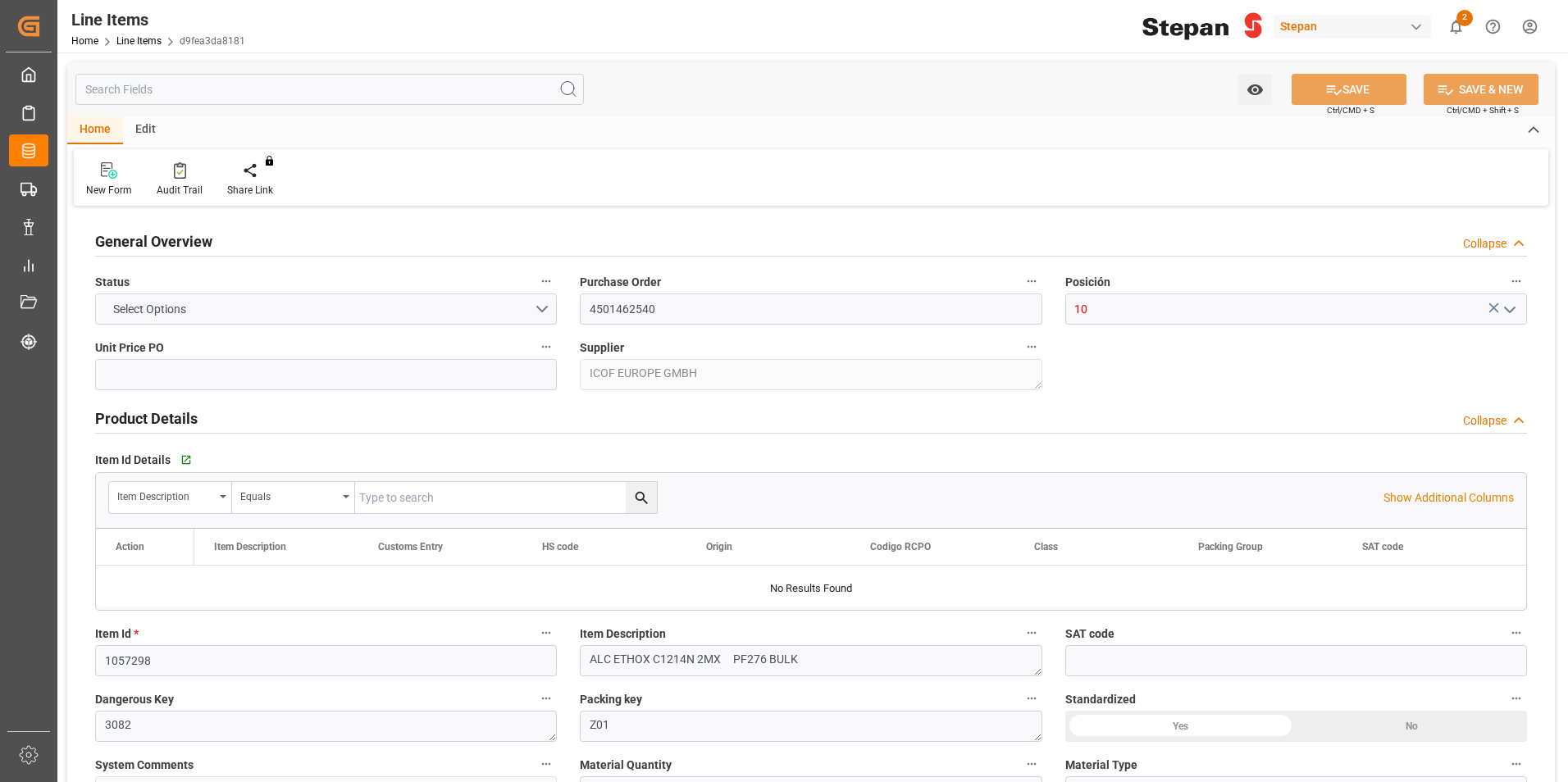
type input "2760"
type input "12352104"
type input "20000"
type input "19960"
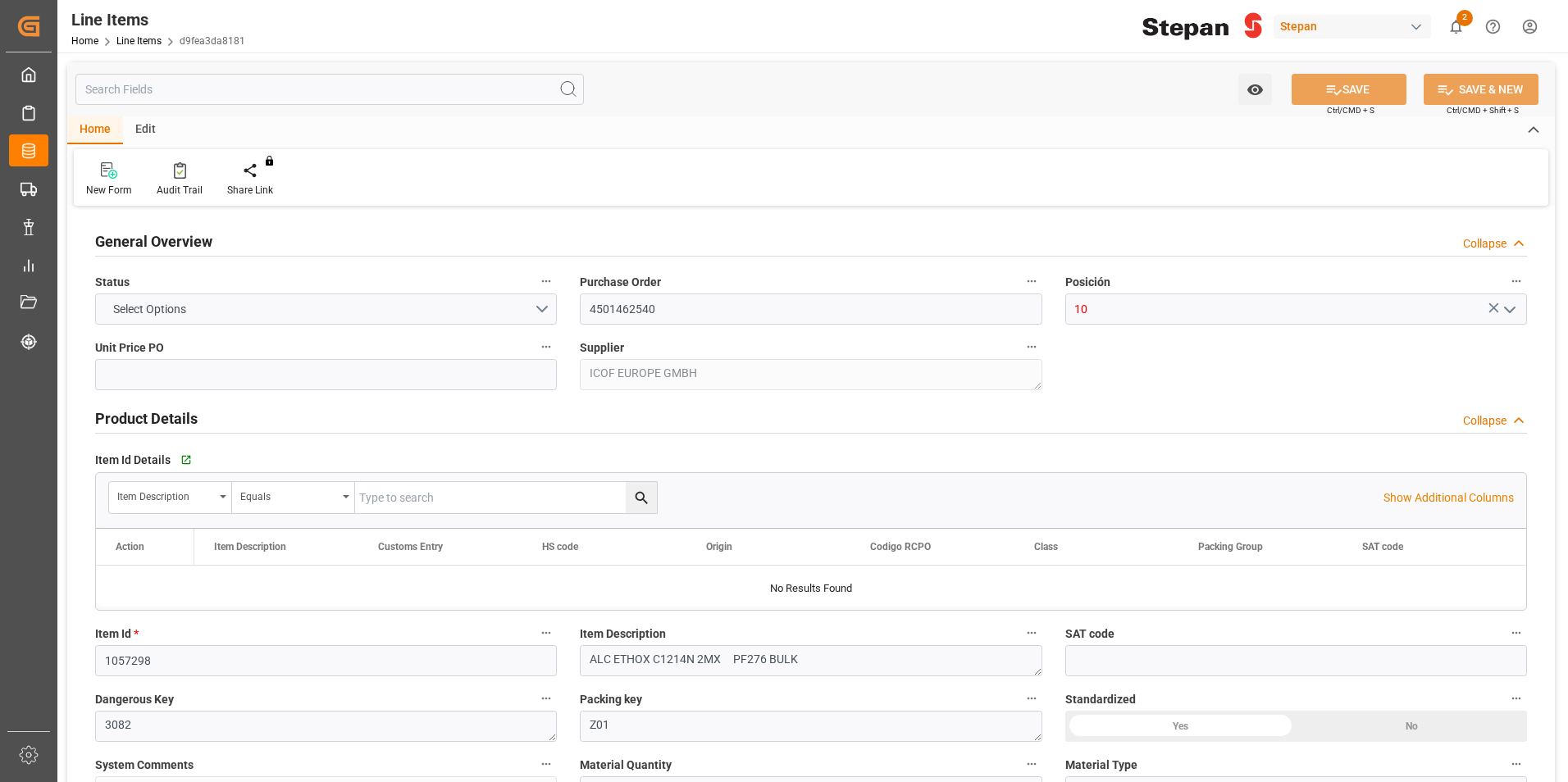
type input "55089.6"
type input "15.08.2025"
type input "19.09.2025 05:53"
type input "19.05.2025 19:40"
type input "23.06.2025"
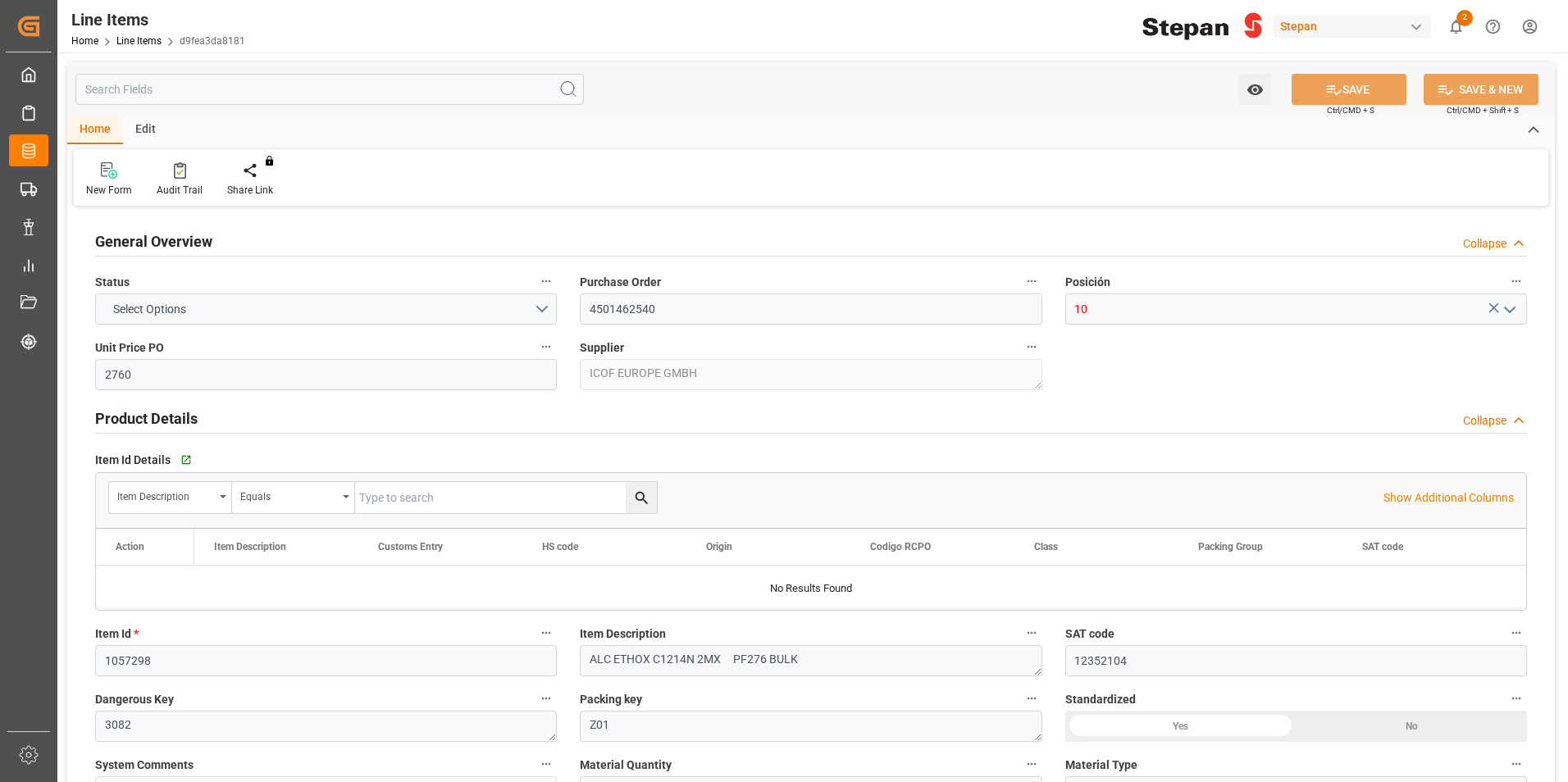
type input "18.08.2025"
